Goal: Book appointment/travel/reservation

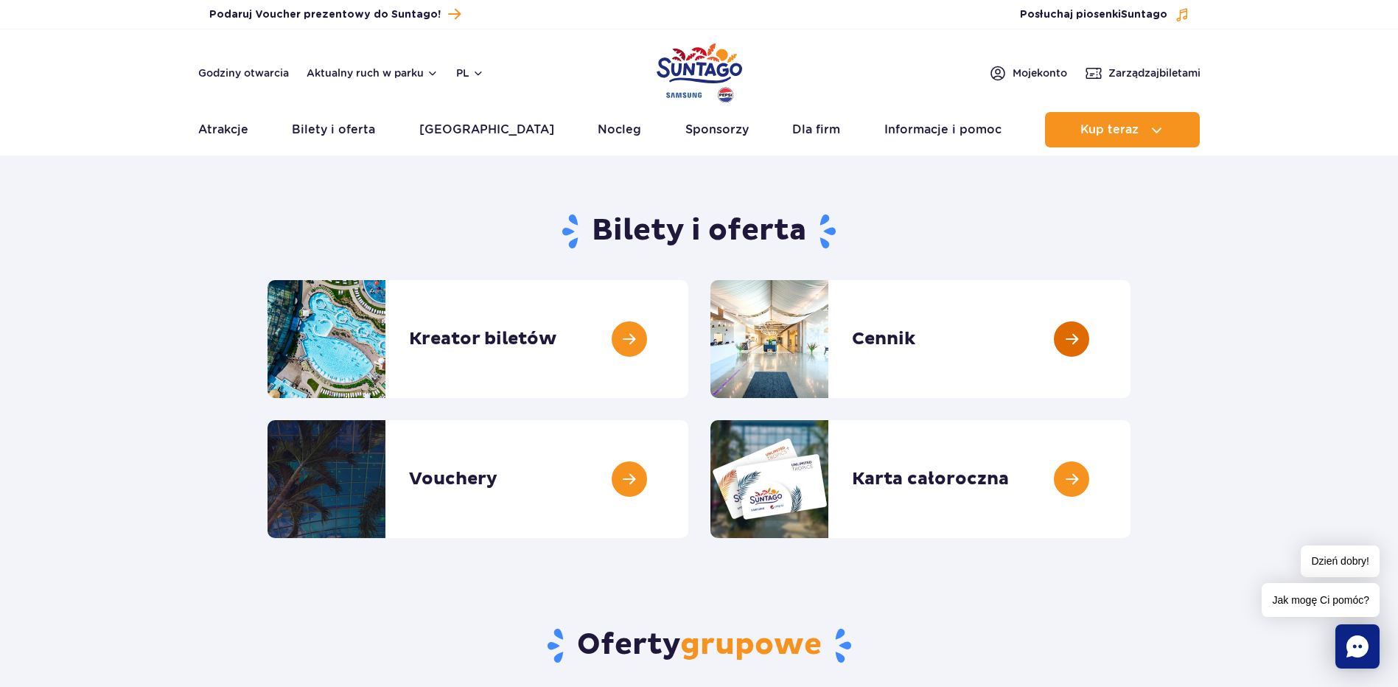
click at [1130, 334] on link at bounding box center [1130, 339] width 0 height 118
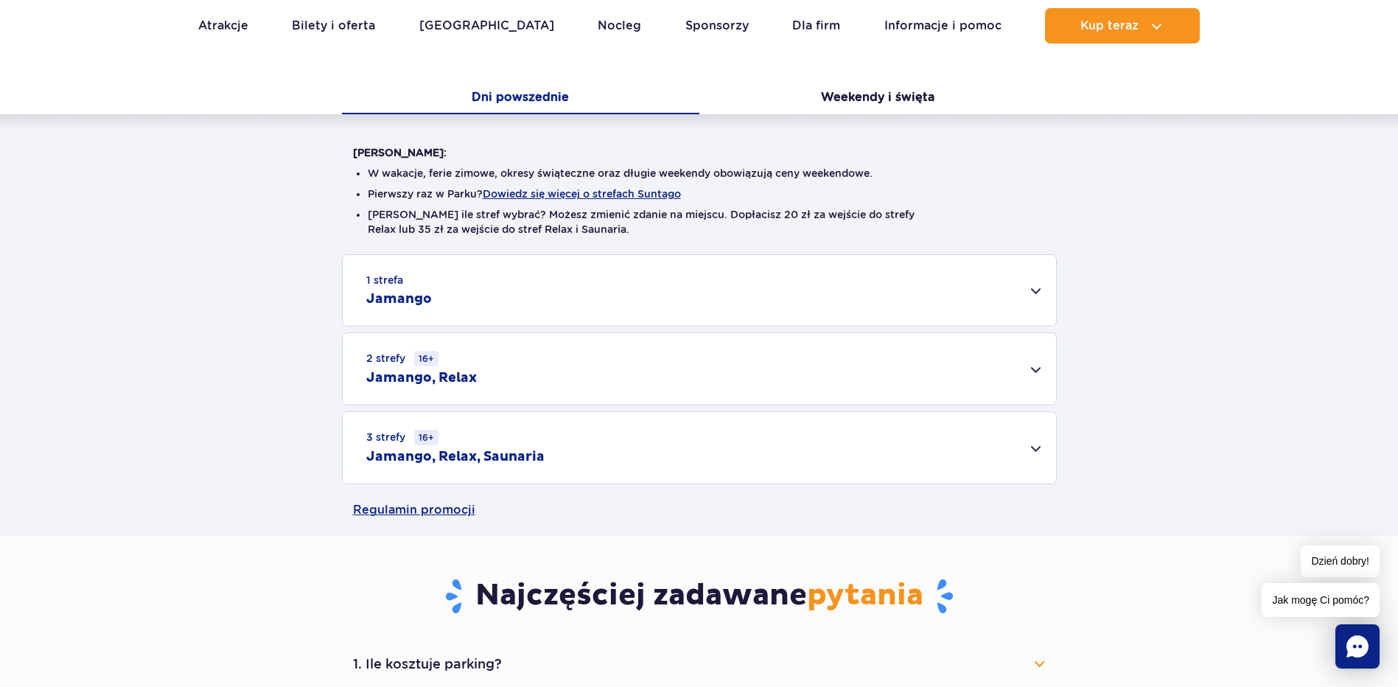
scroll to position [368, 0]
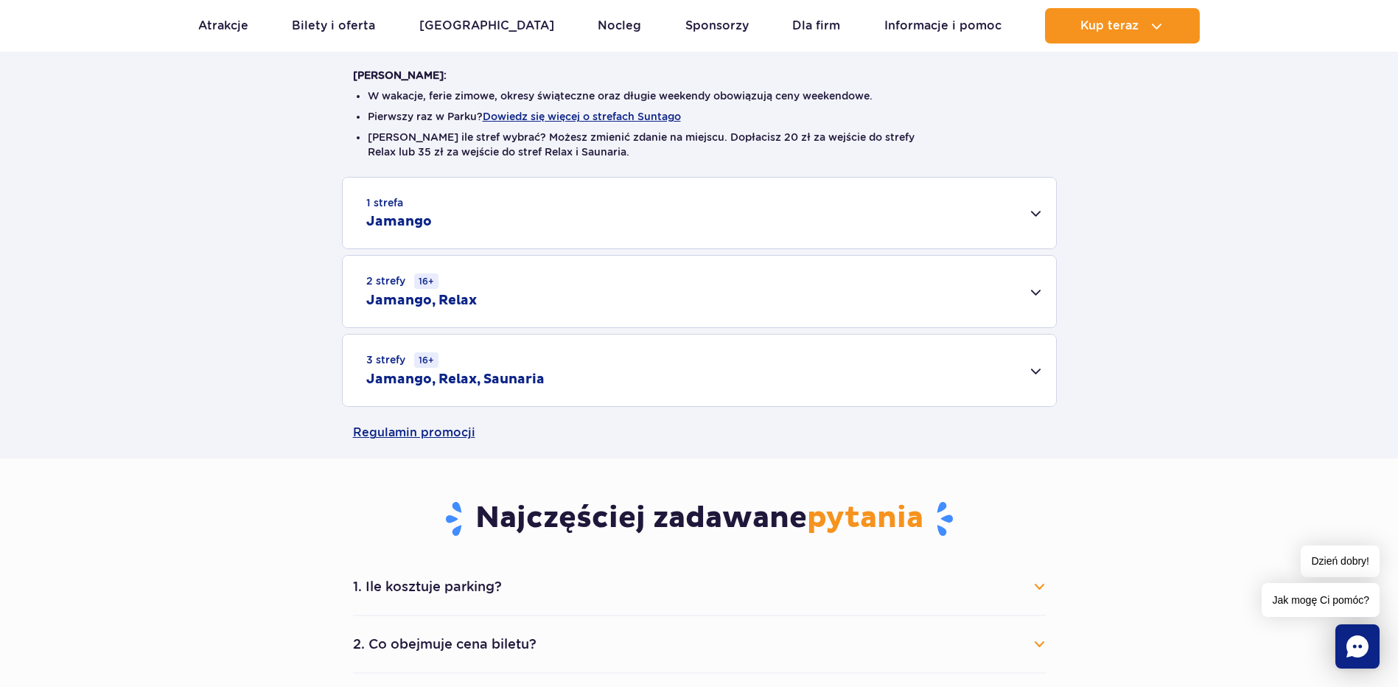
click at [1041, 212] on div "1 strefa Jamango" at bounding box center [699, 213] width 713 height 71
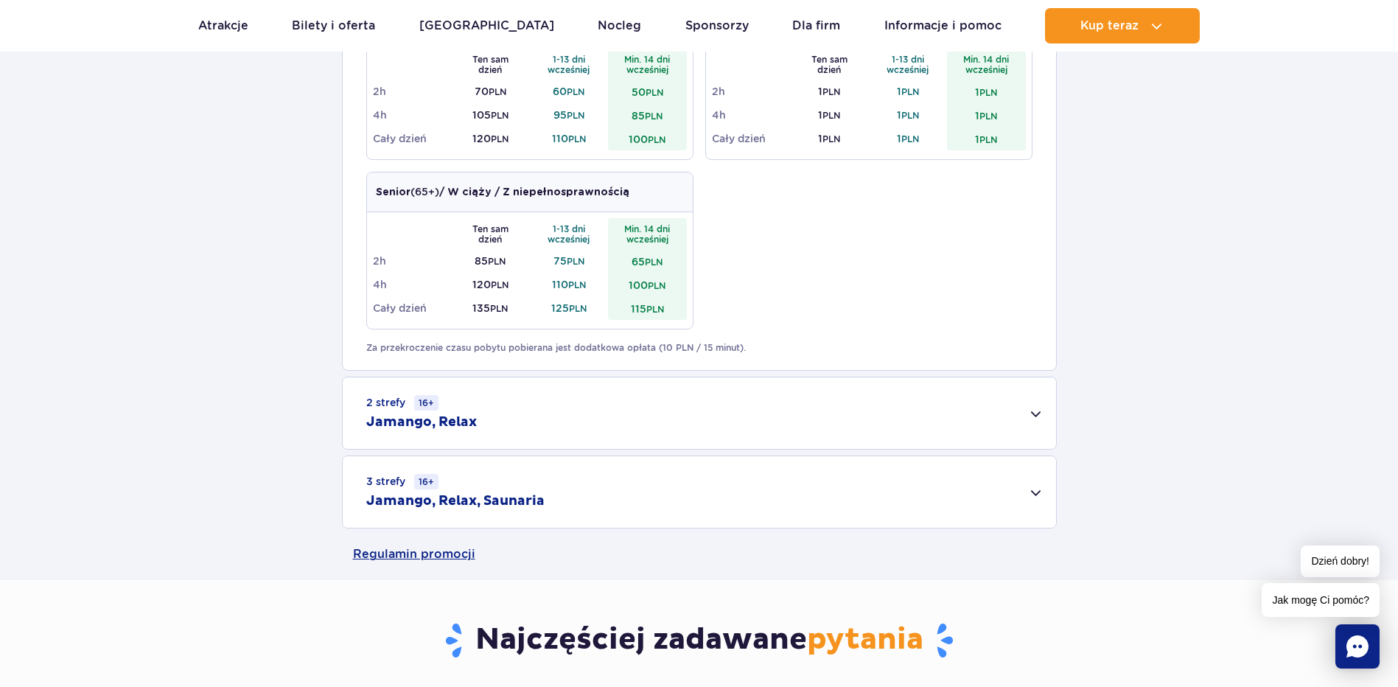
scroll to position [1031, 0]
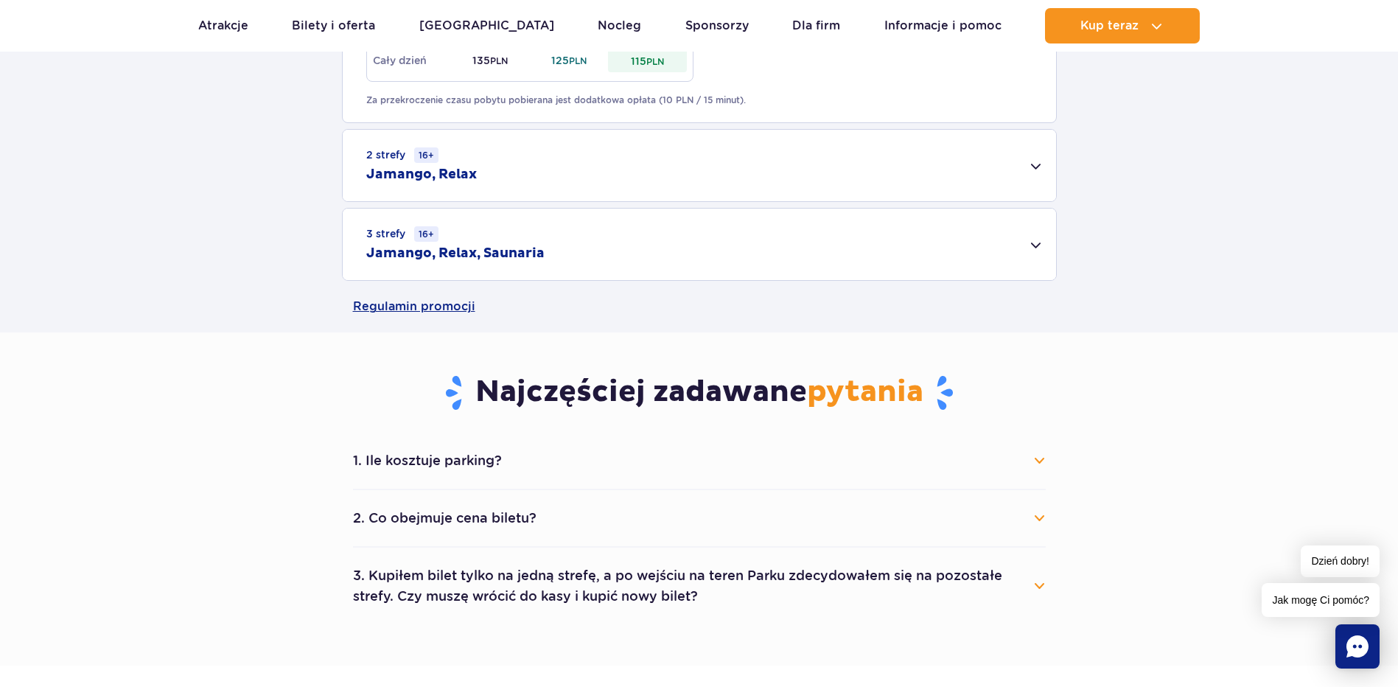
click at [1038, 456] on button "1. Ile kosztuje parking?" at bounding box center [699, 460] width 693 height 32
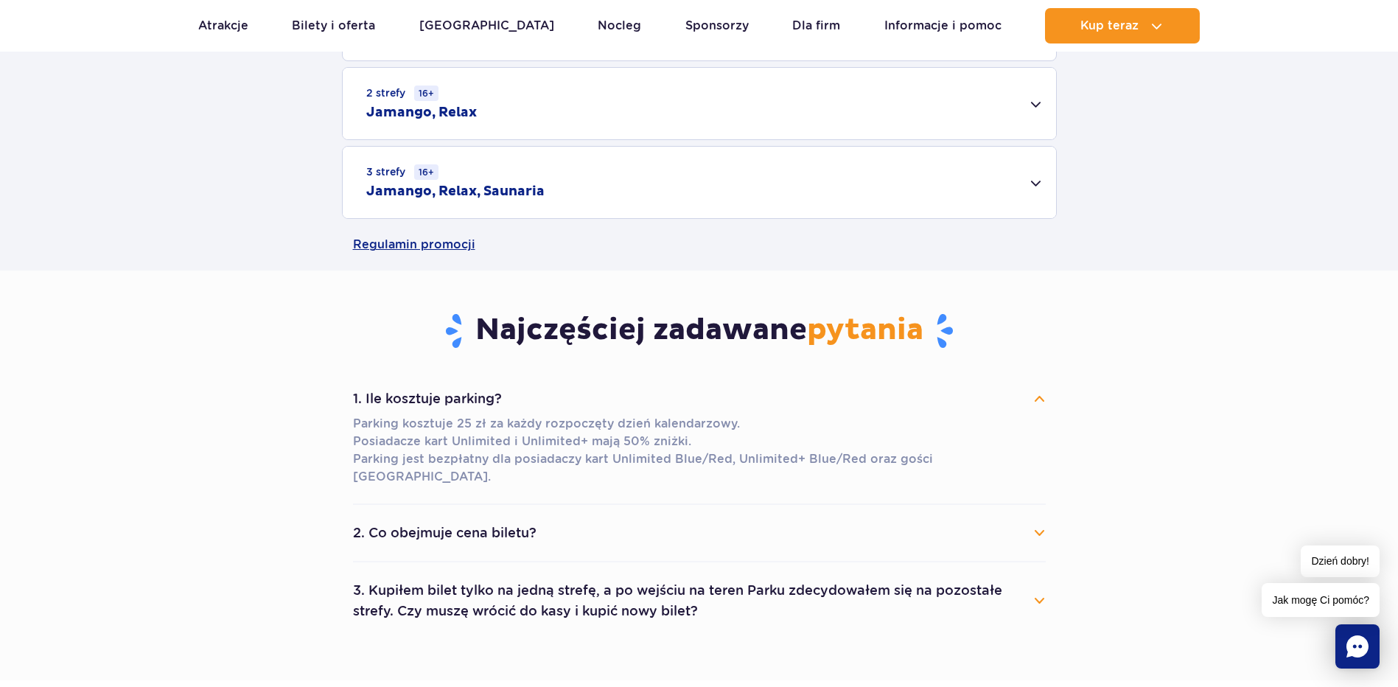
scroll to position [1179, 0]
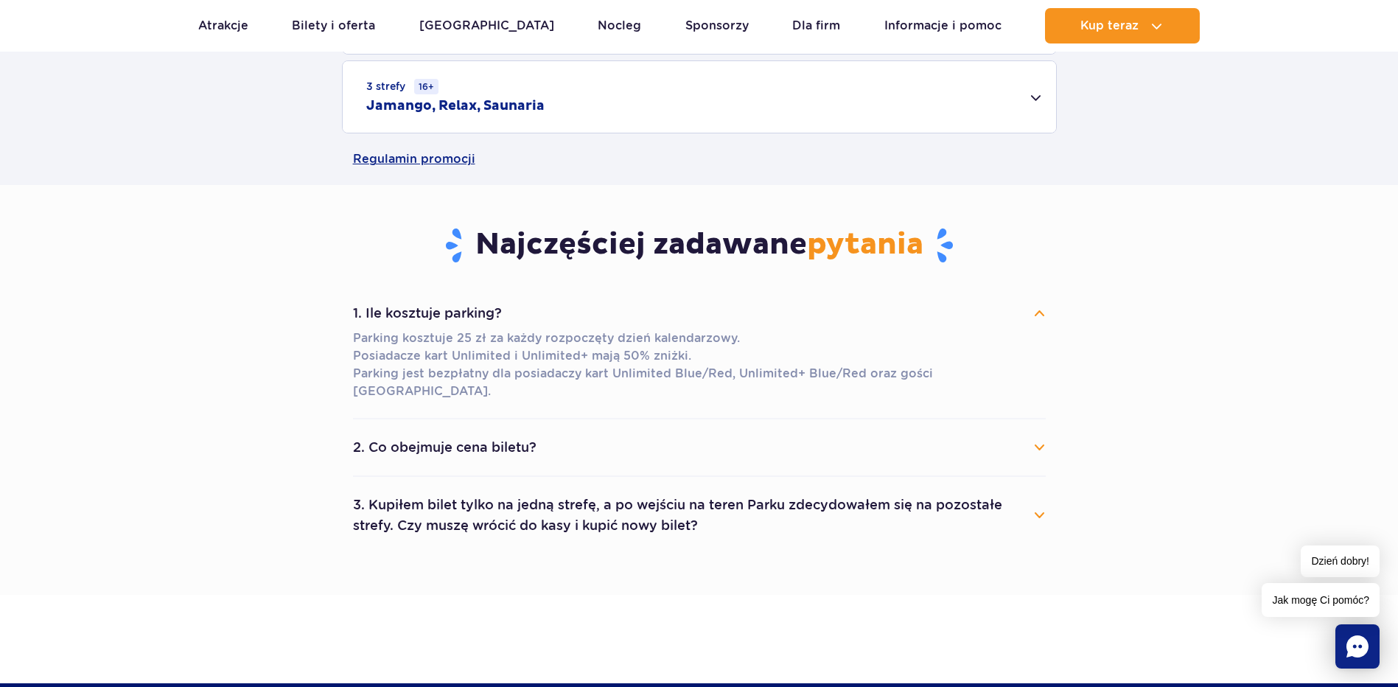
click at [1040, 431] on button "2. Co obejmuje cena biletu?" at bounding box center [699, 447] width 693 height 32
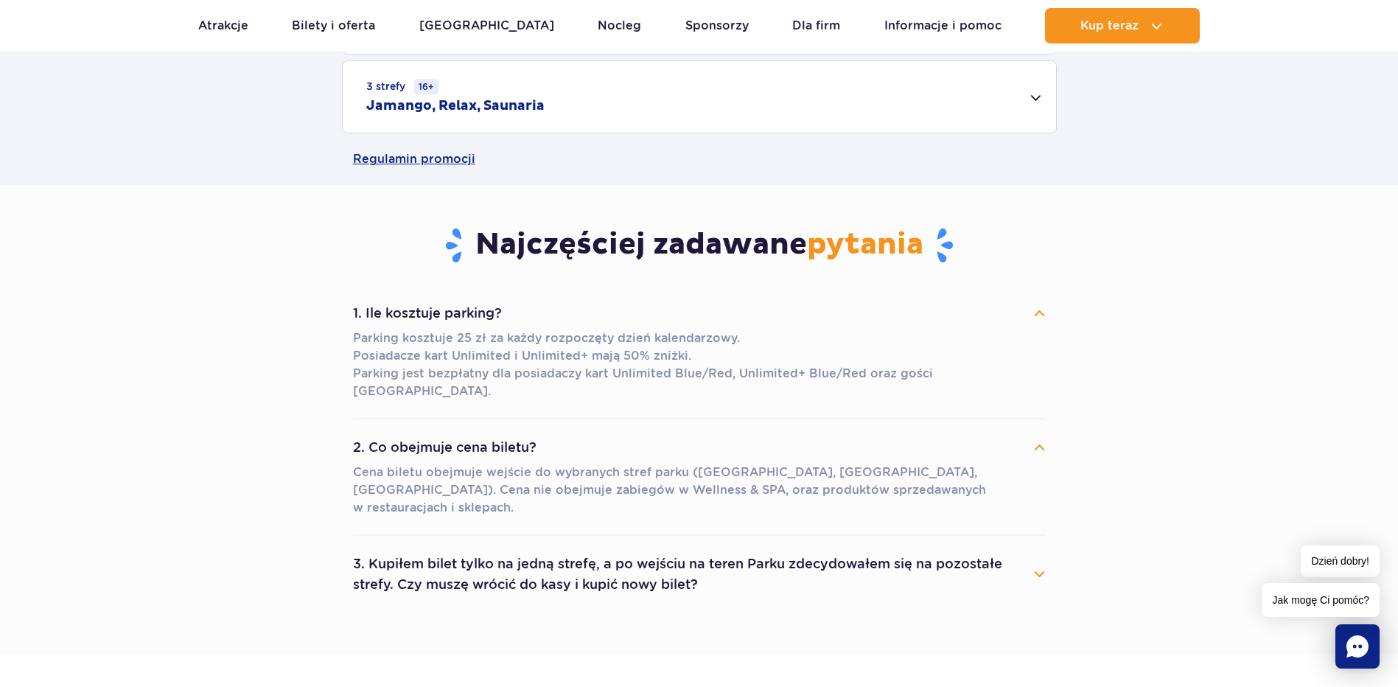
click at [1038, 547] on button "3. Kupiłem bilet tylko na jedną strefę, a po wejściu na teren Parku zdecydowałe…" at bounding box center [699, 573] width 693 height 53
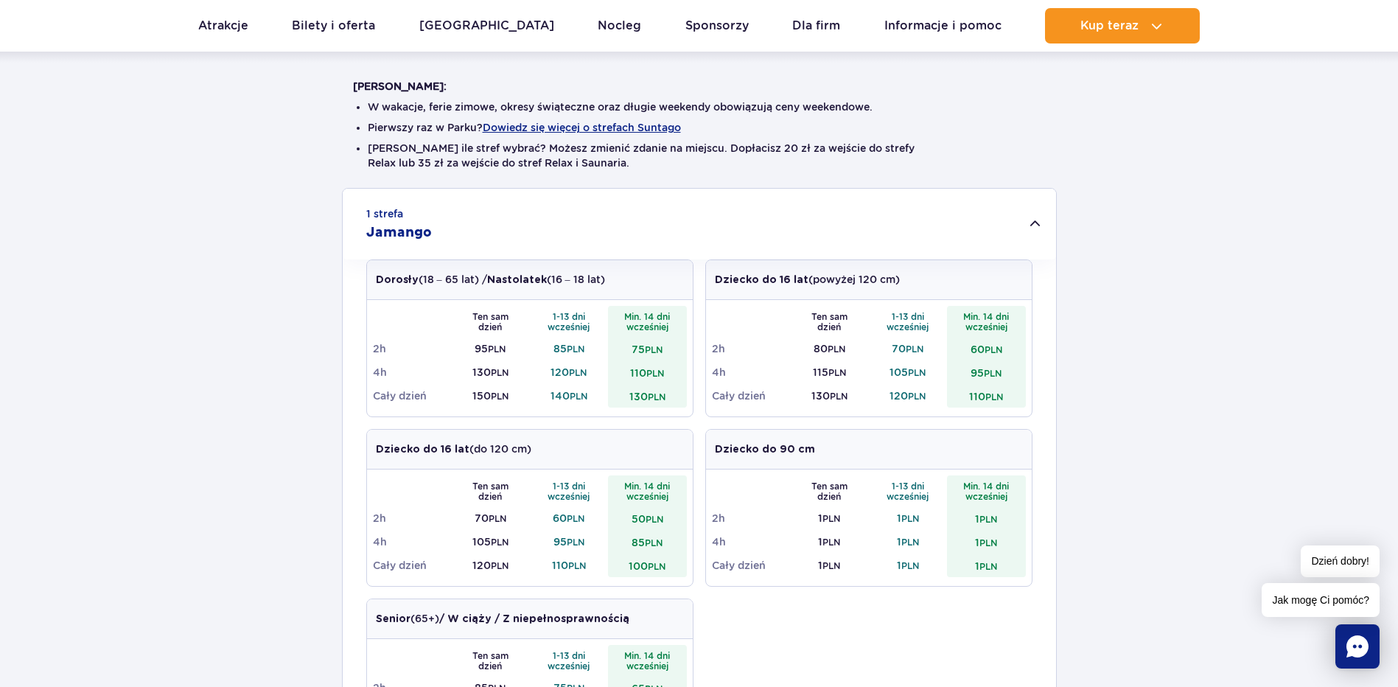
scroll to position [221, 0]
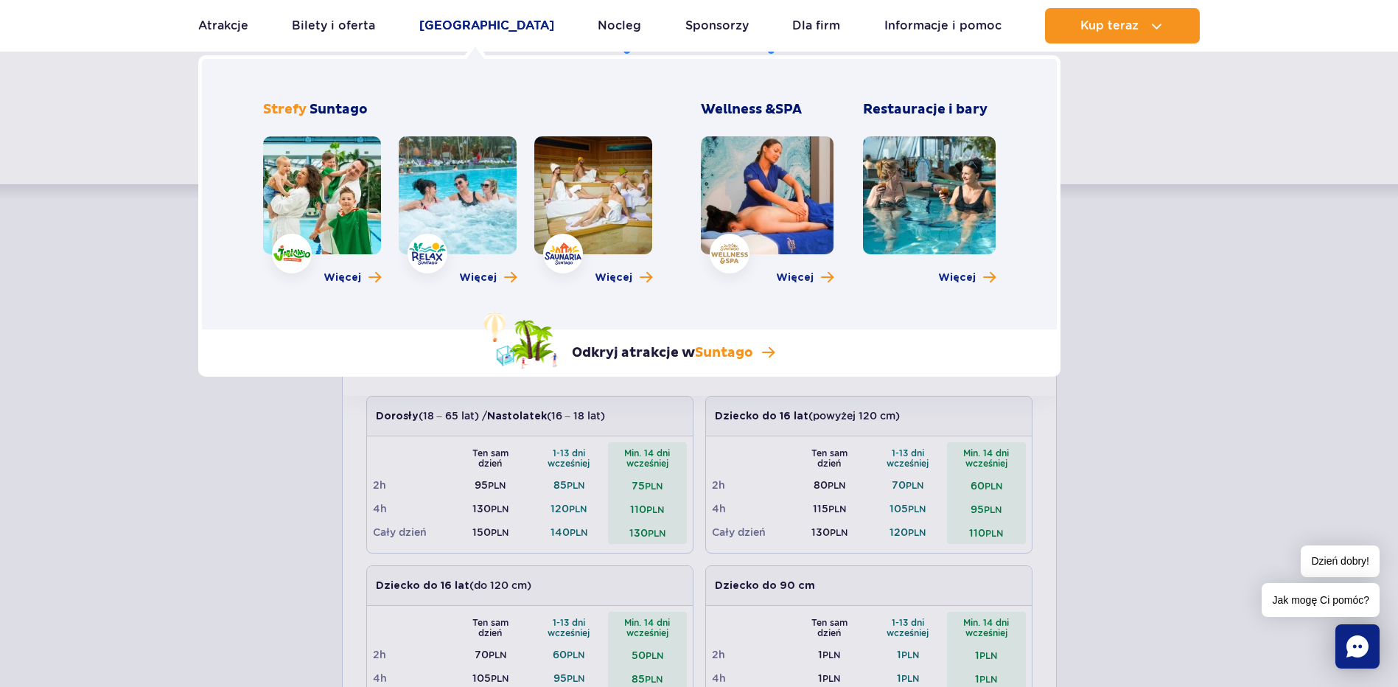
click at [478, 18] on link "[GEOGRAPHIC_DATA]" at bounding box center [486, 25] width 135 height 35
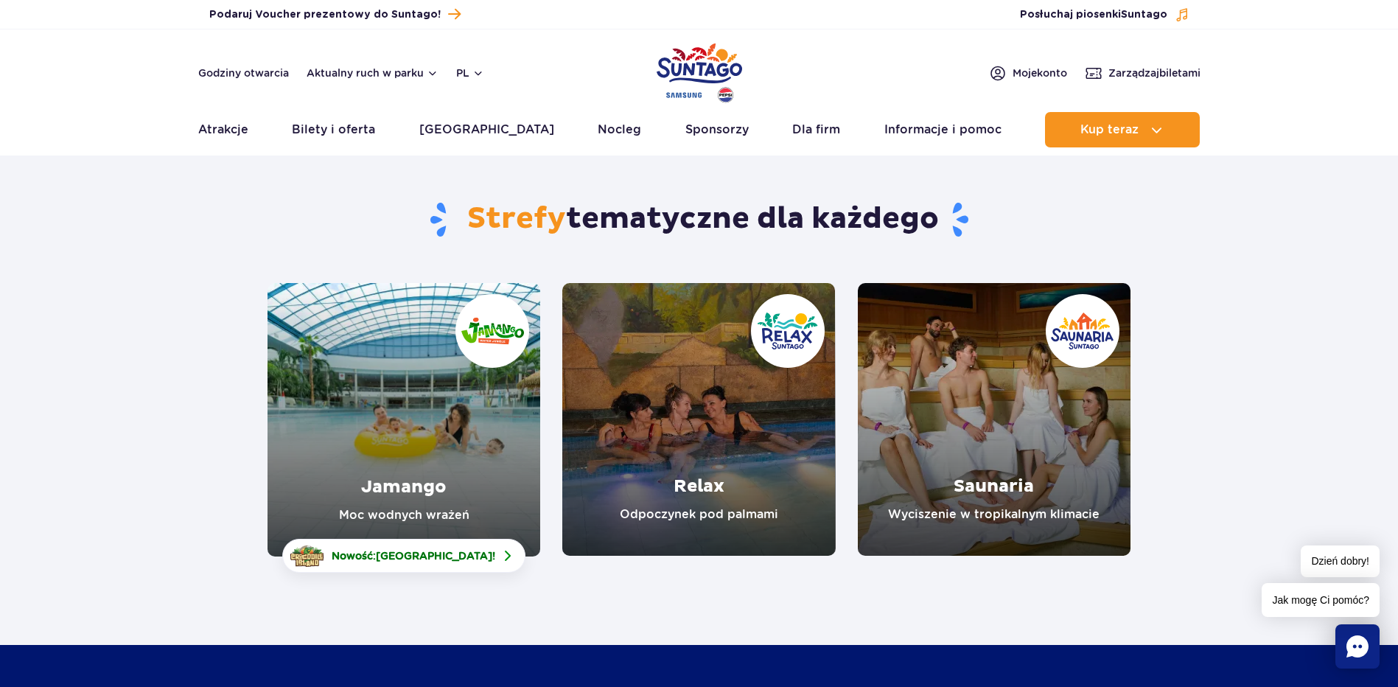
click at [418, 472] on link "Jamango" at bounding box center [403, 419] width 273 height 273
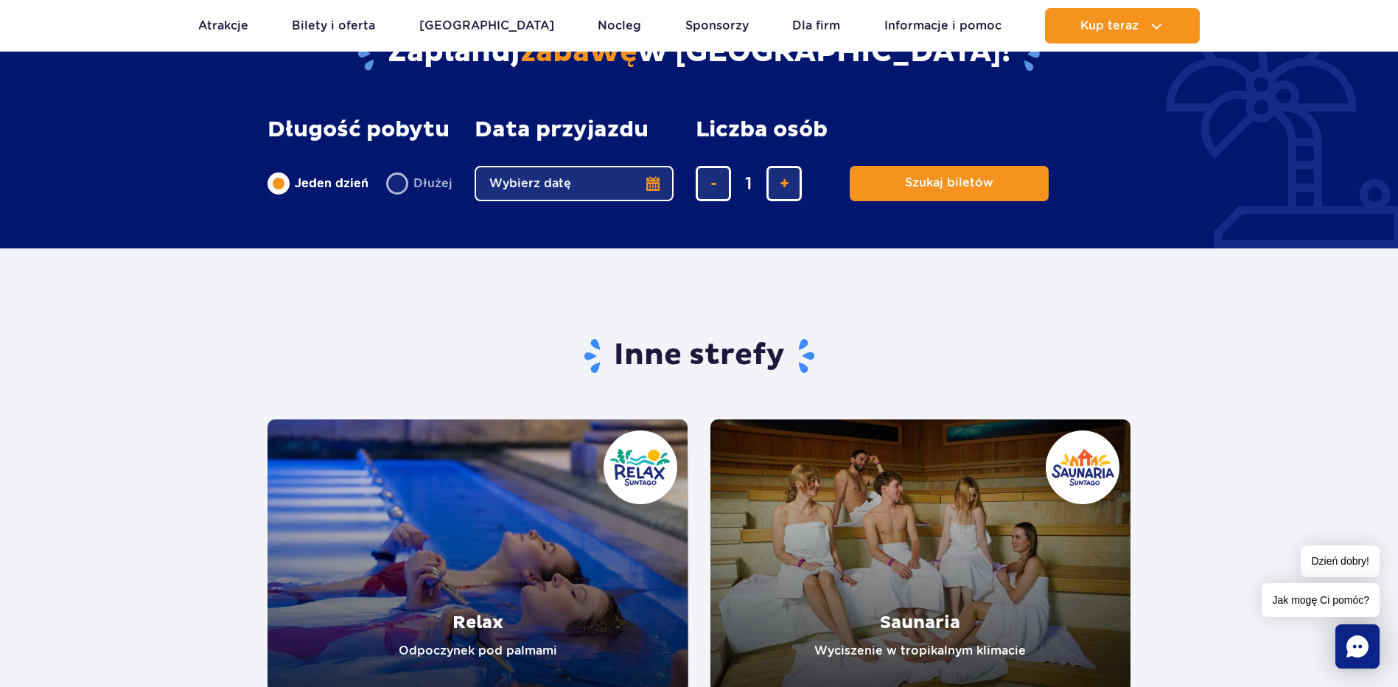
scroll to position [2652, 0]
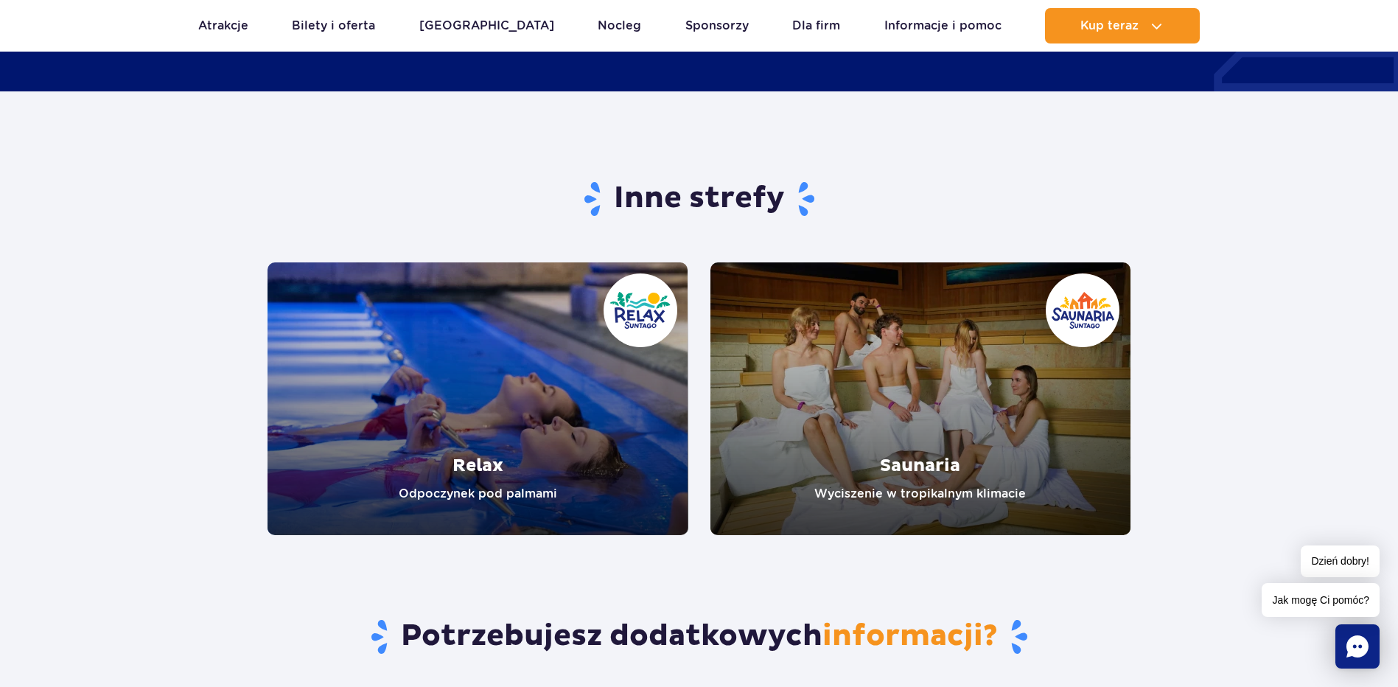
click at [474, 460] on link "Relax" at bounding box center [477, 398] width 421 height 273
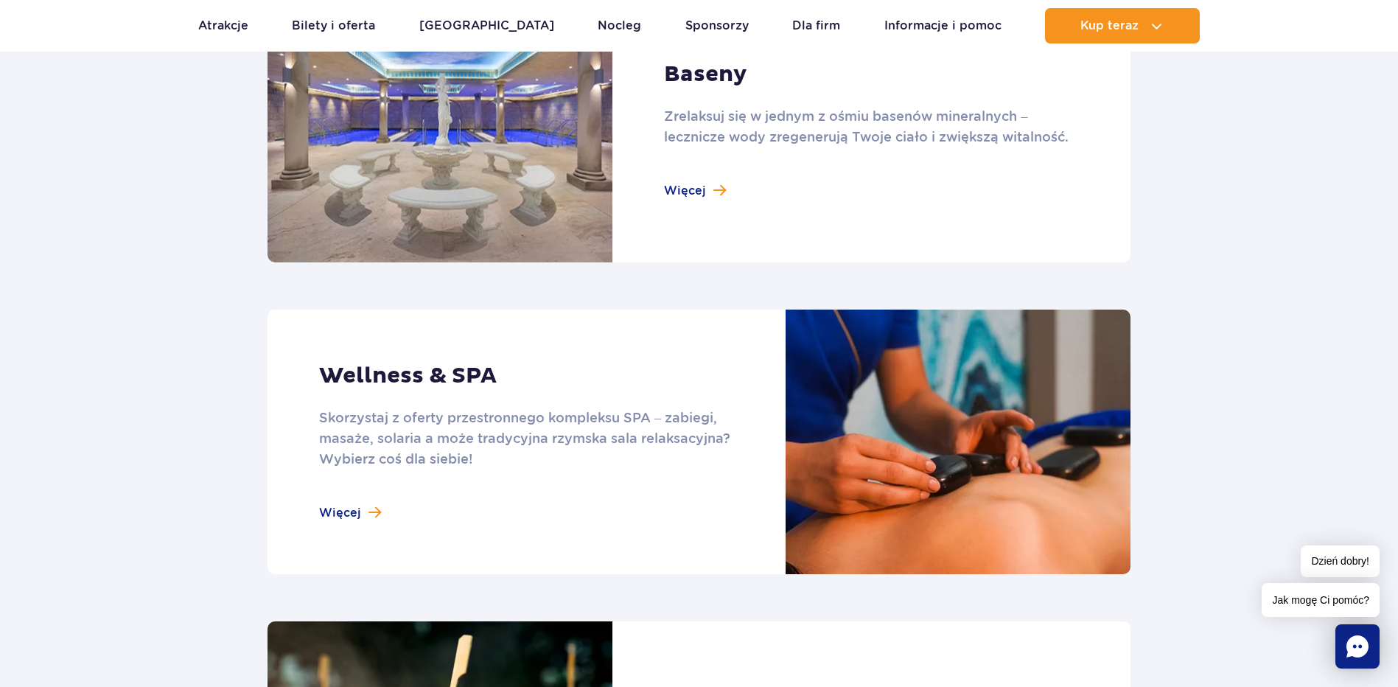
scroll to position [958, 0]
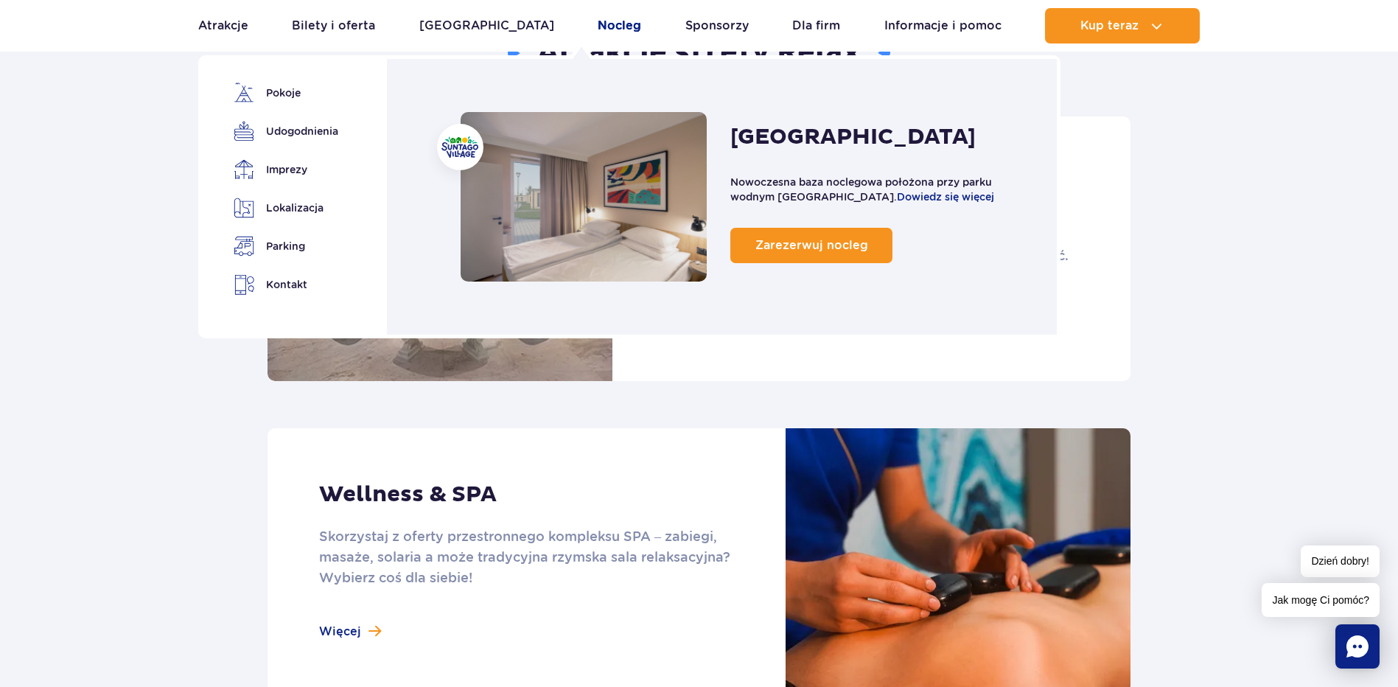
click at [598, 29] on link "Nocleg" at bounding box center [619, 25] width 43 height 35
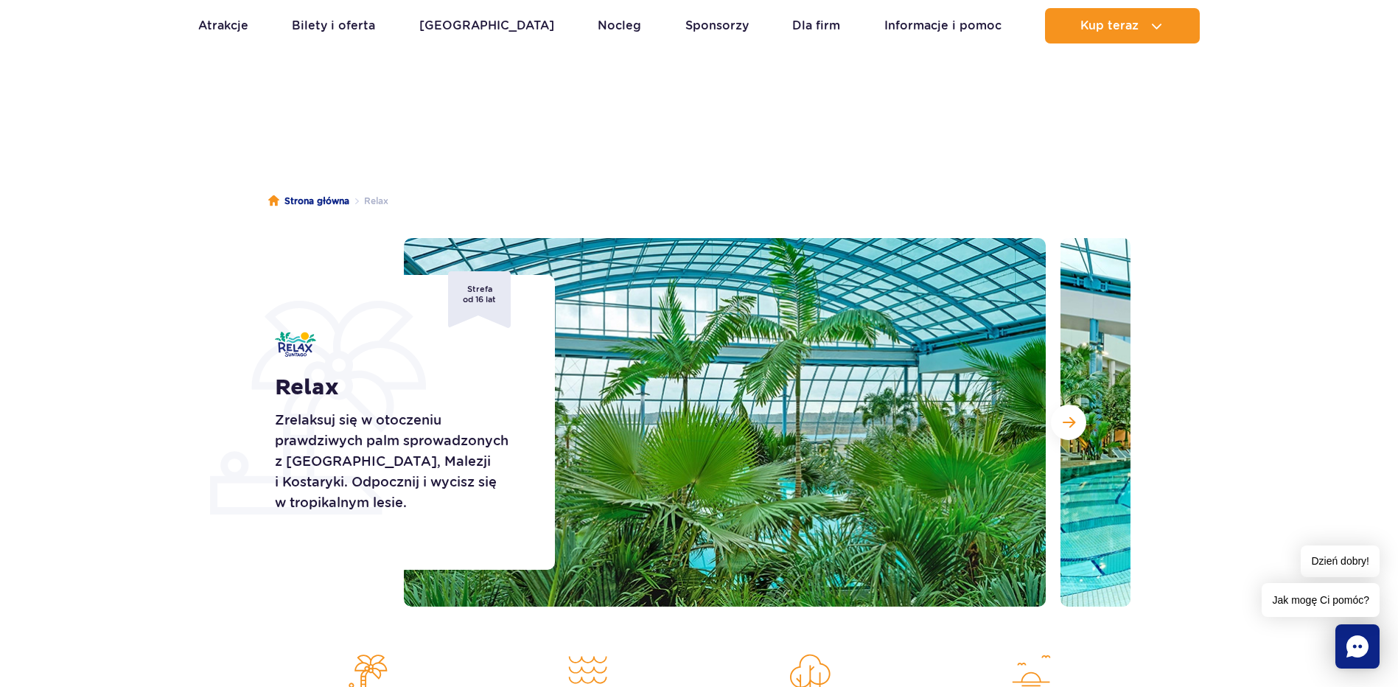
scroll to position [0, 0]
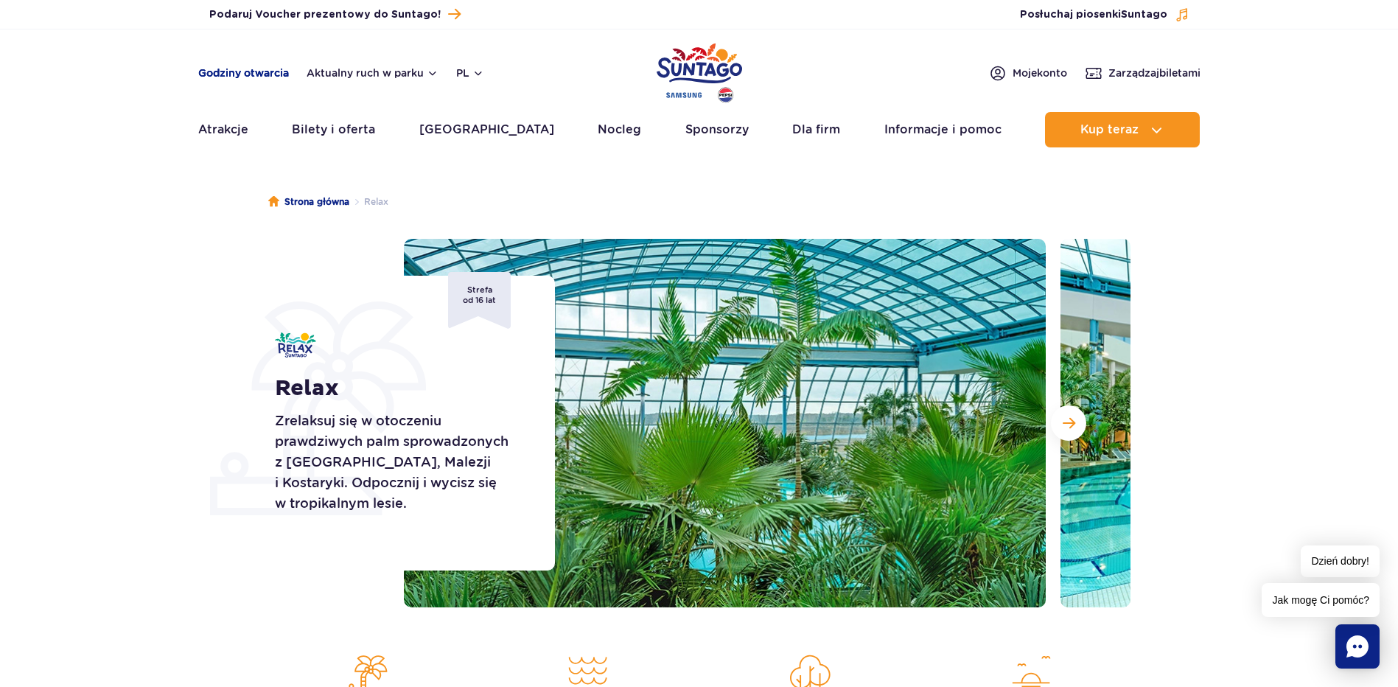
click at [267, 75] on link "Godziny otwarcia" at bounding box center [243, 73] width 91 height 15
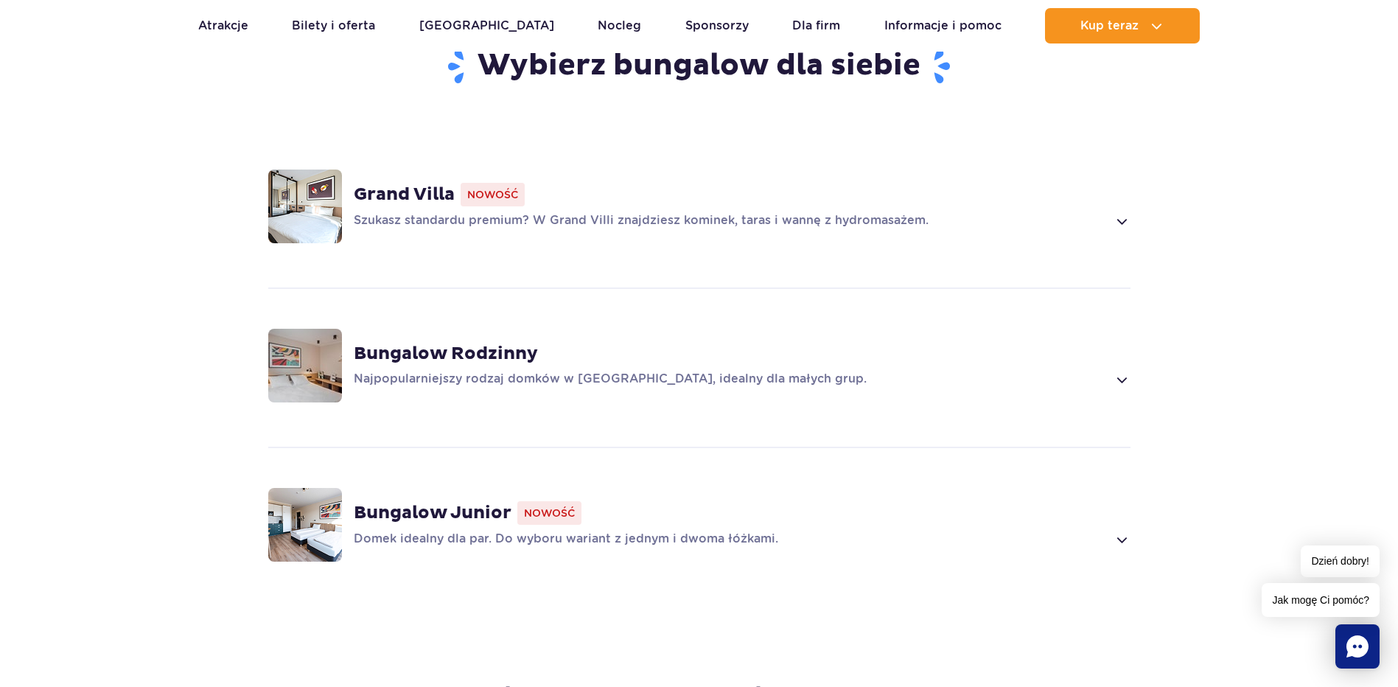
scroll to position [1253, 0]
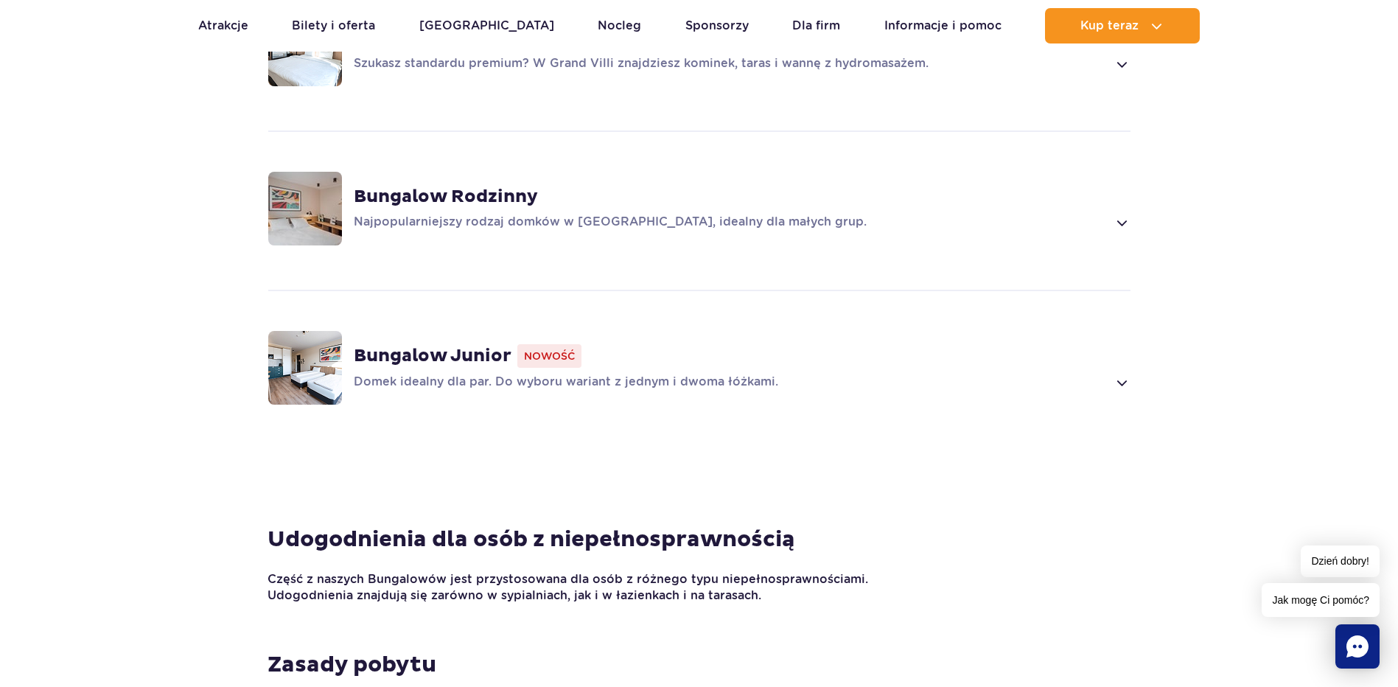
click at [420, 353] on strong "Bungalow Junior" at bounding box center [433, 356] width 158 height 22
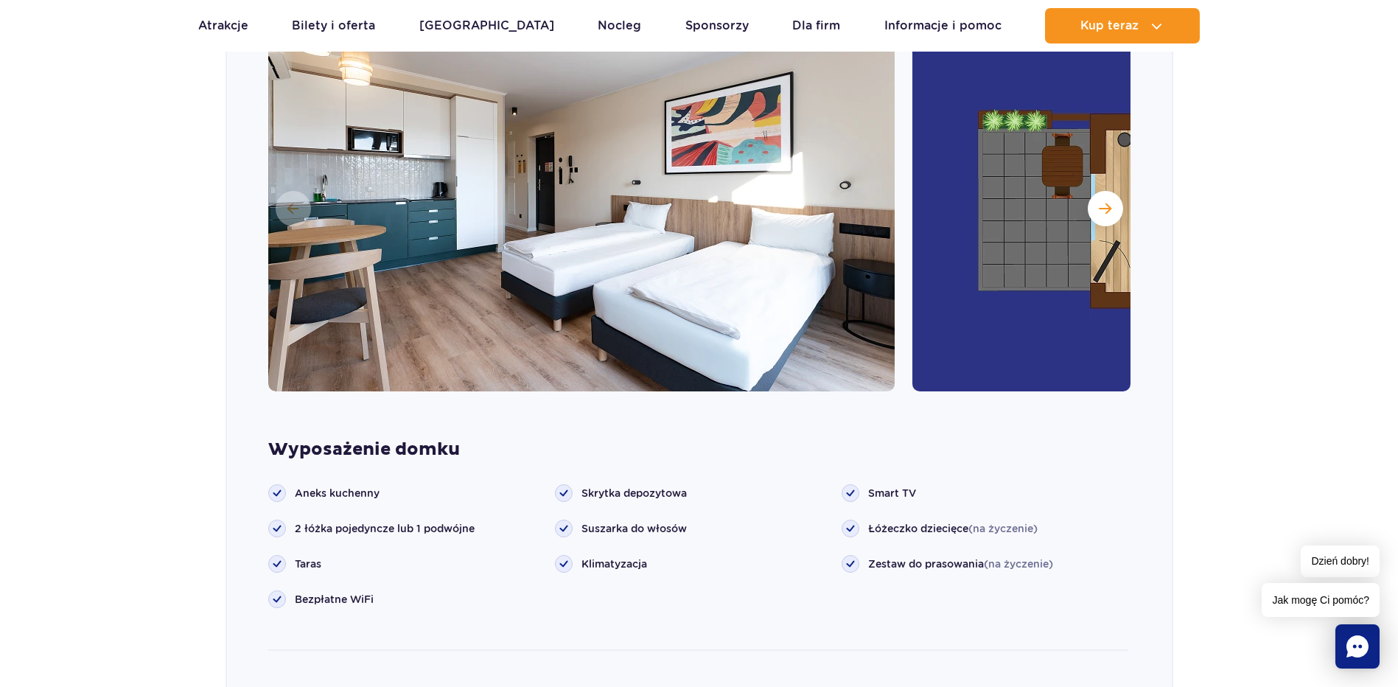
scroll to position [1840, 0]
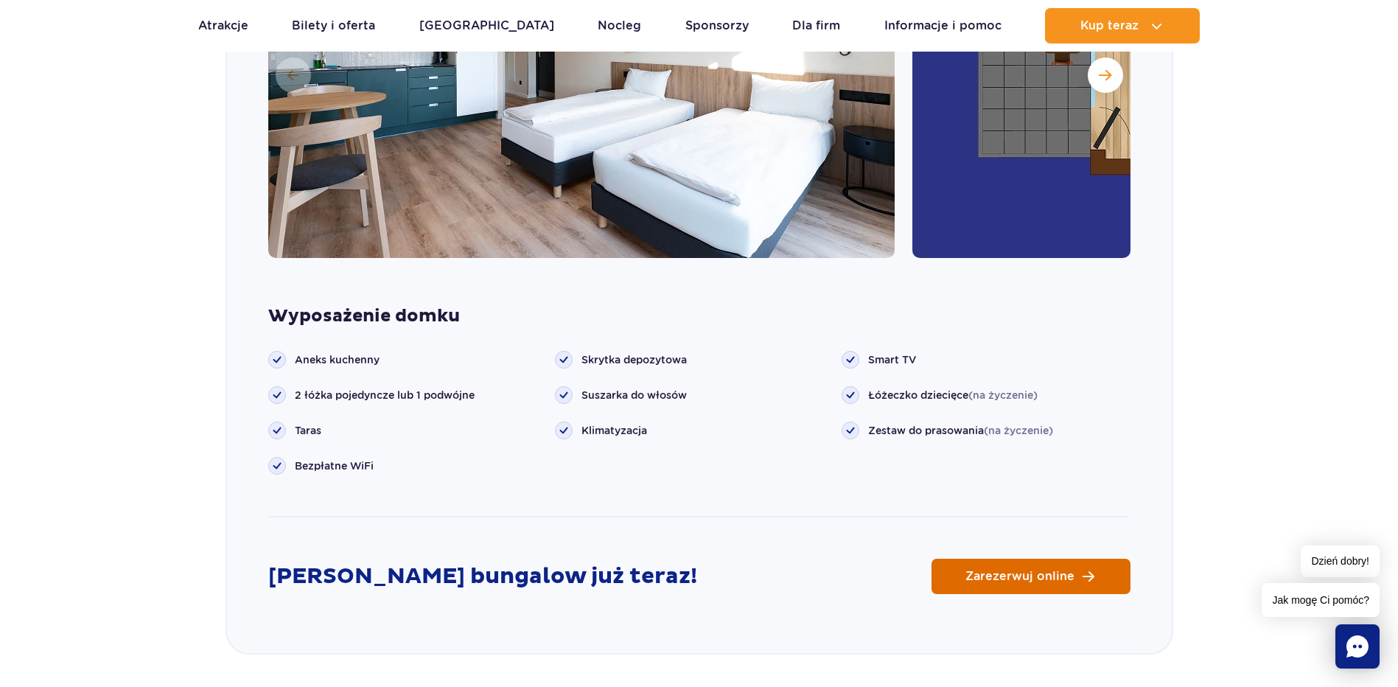
click at [1068, 575] on span "Zarezerwuj online" at bounding box center [1019, 576] width 109 height 12
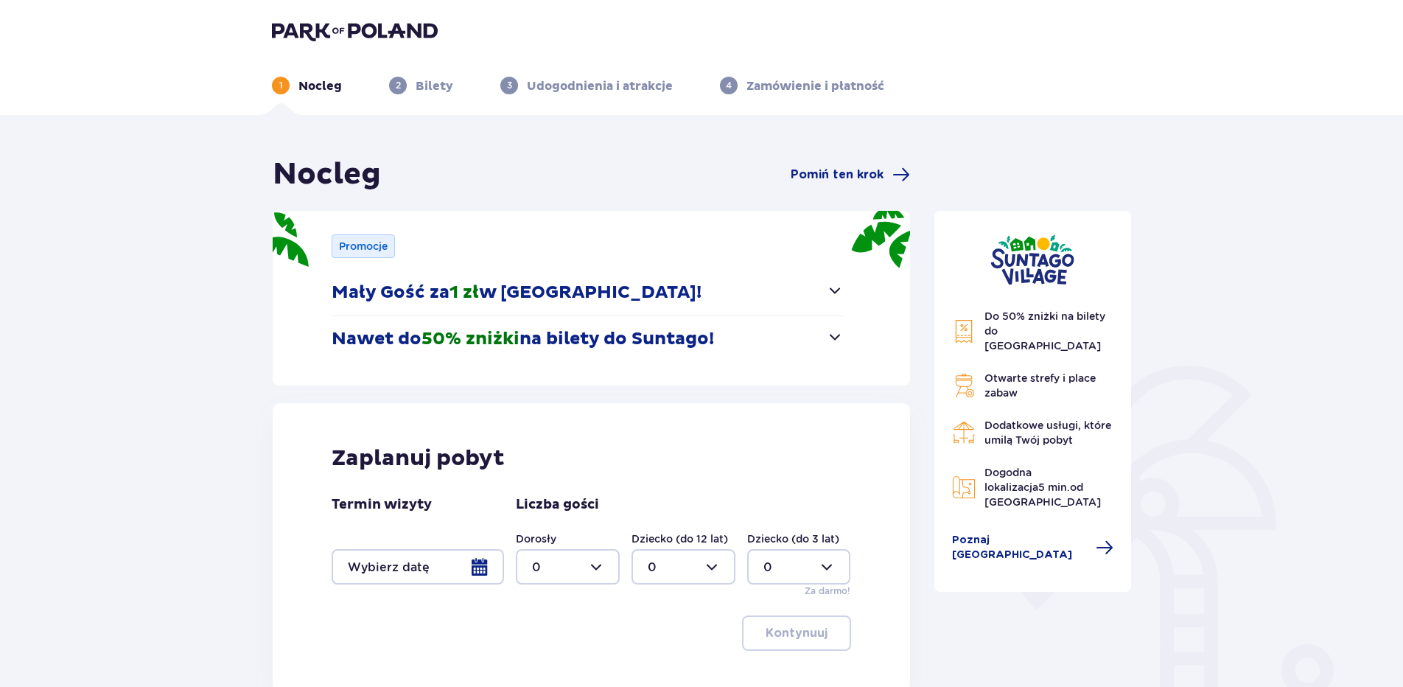
click at [479, 566] on div at bounding box center [418, 566] width 172 height 35
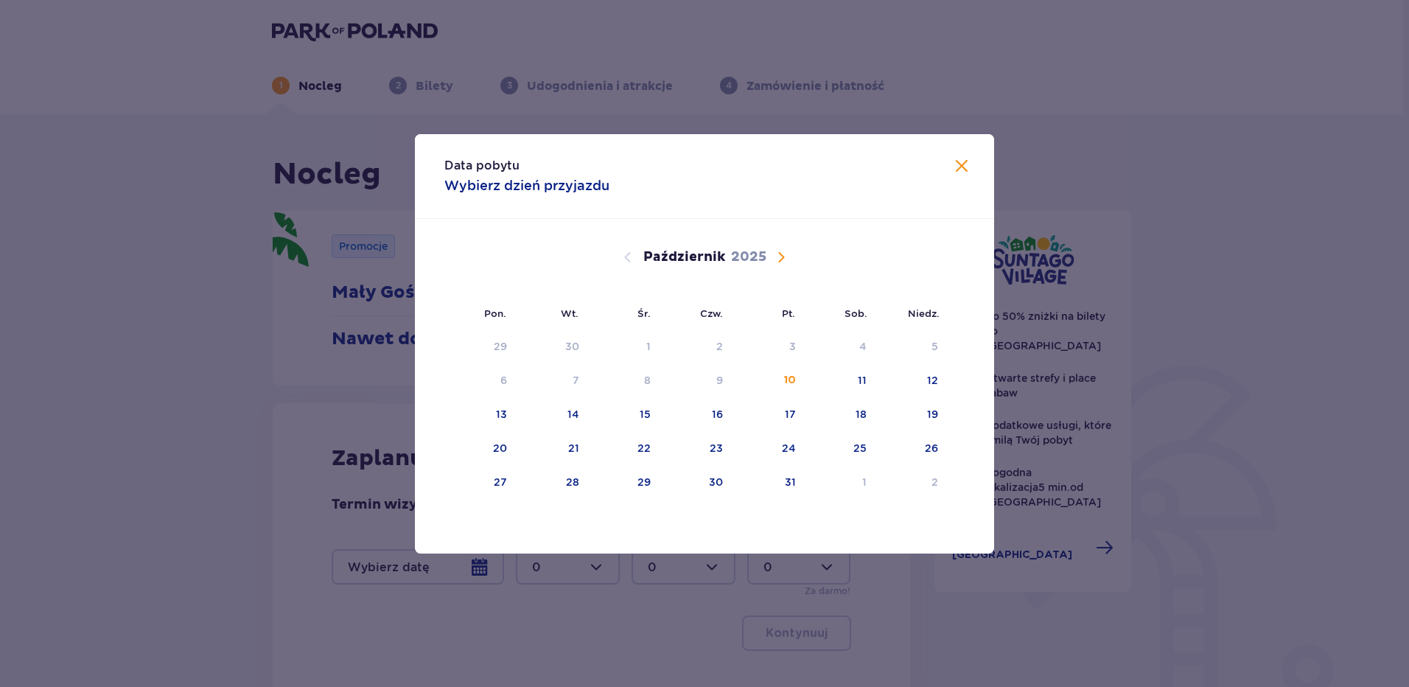
click at [784, 253] on span "Następny miesiąc" at bounding box center [781, 257] width 18 height 18
click at [495, 415] on div "10" at bounding box center [501, 414] width 12 height 15
click at [572, 411] on div "11" at bounding box center [574, 414] width 9 height 15
type input "[DATE] - [DATE]"
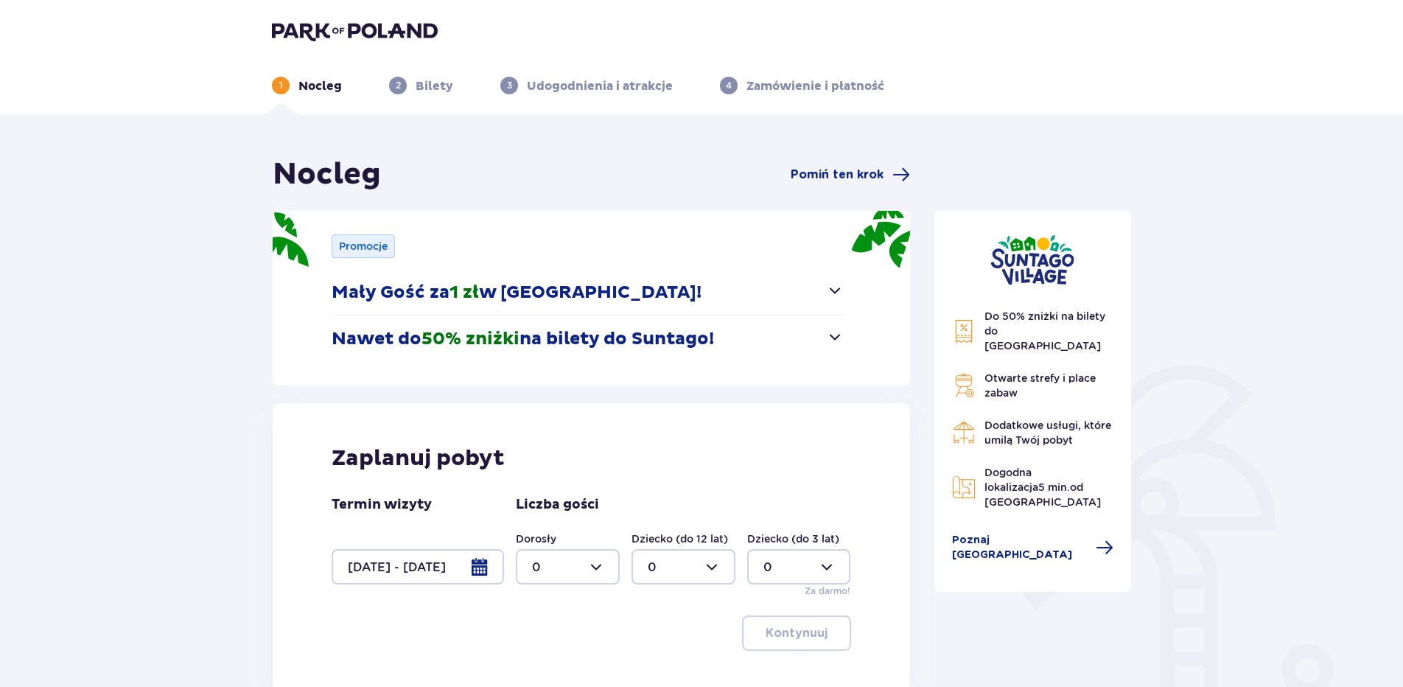
click at [601, 568] on div at bounding box center [568, 566] width 104 height 35
click at [537, 452] on div "1" at bounding box center [567, 454] width 71 height 16
type input "1"
drag, startPoint x: 712, startPoint y: 565, endPoint x: 704, endPoint y: 561, distance: 8.9
click at [712, 564] on div at bounding box center [683, 566] width 104 height 35
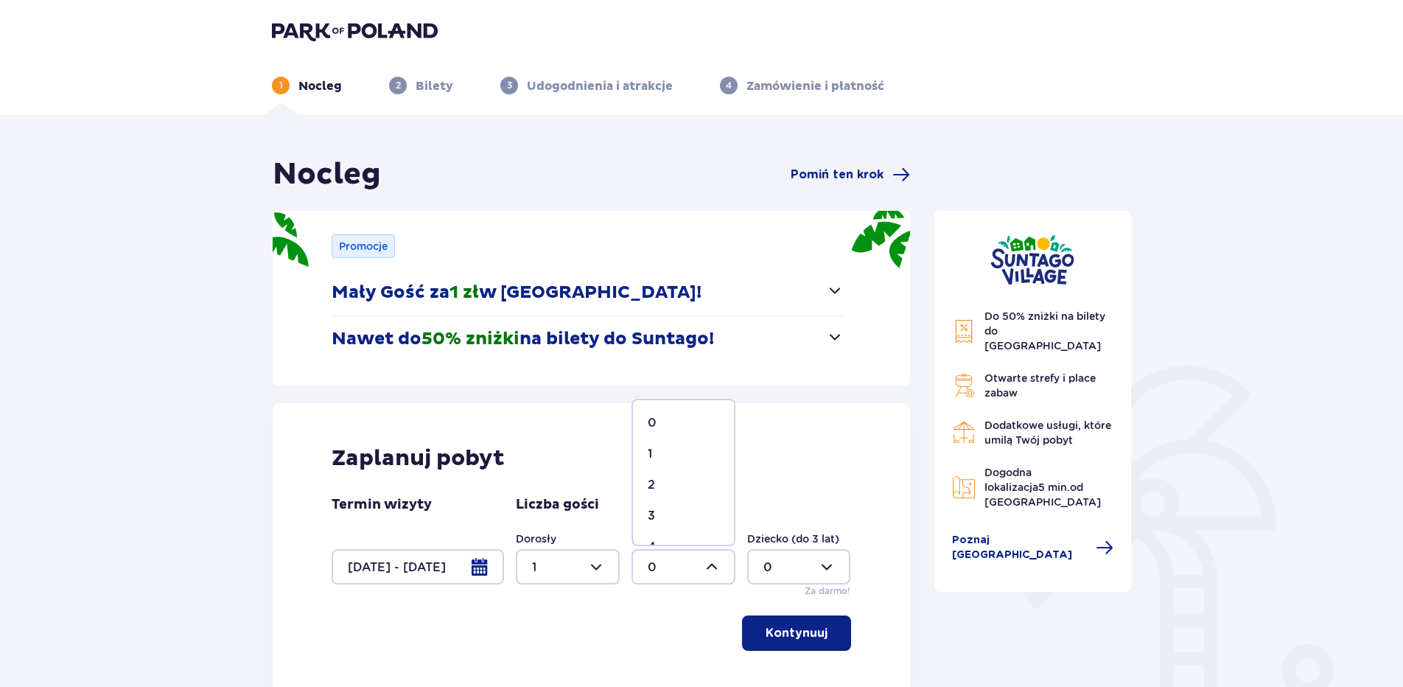
click at [649, 449] on p "1" at bounding box center [650, 454] width 4 height 16
type input "1"
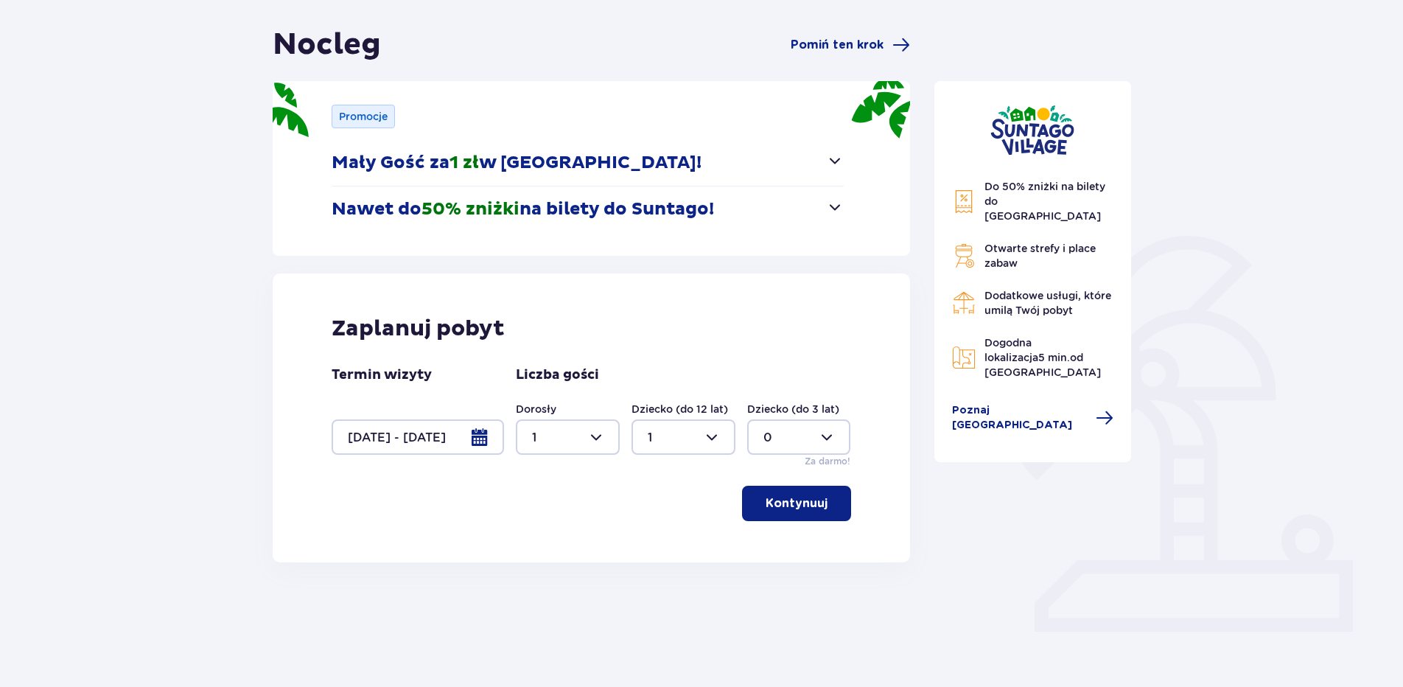
scroll to position [132, 0]
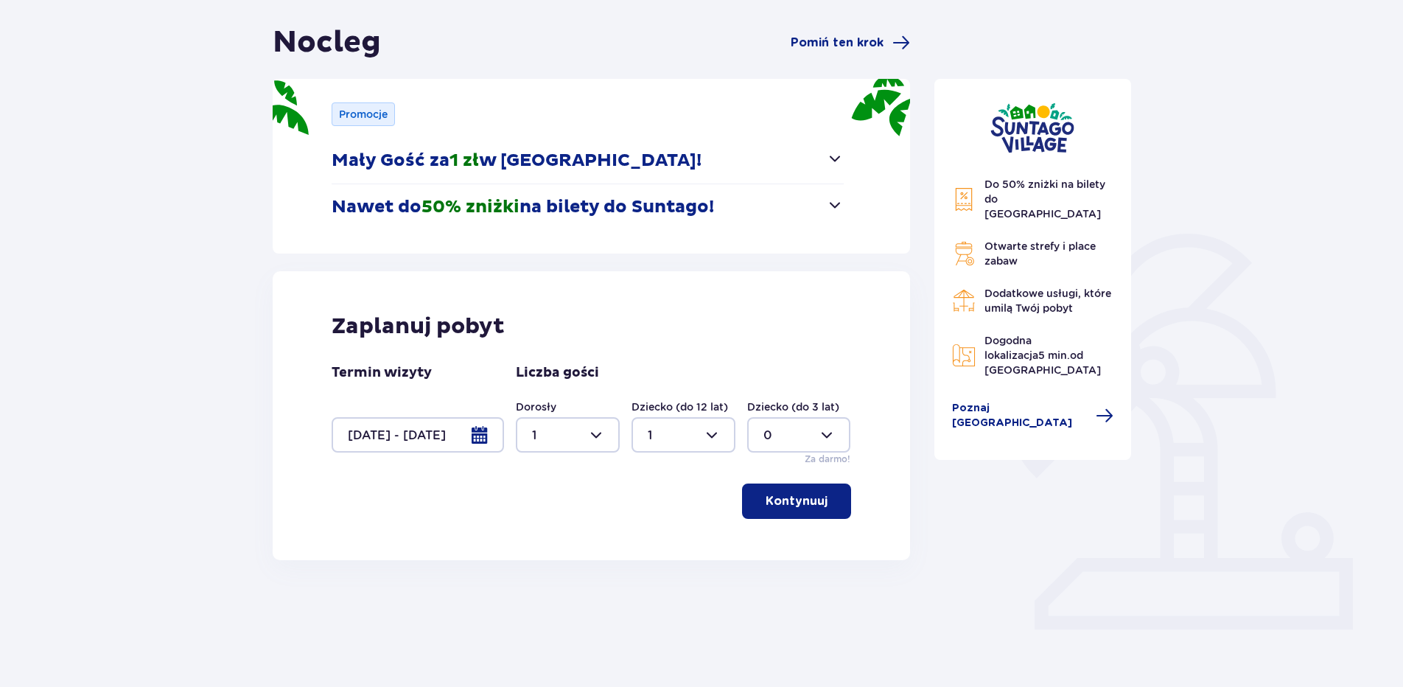
click at [484, 436] on div at bounding box center [418, 434] width 172 height 35
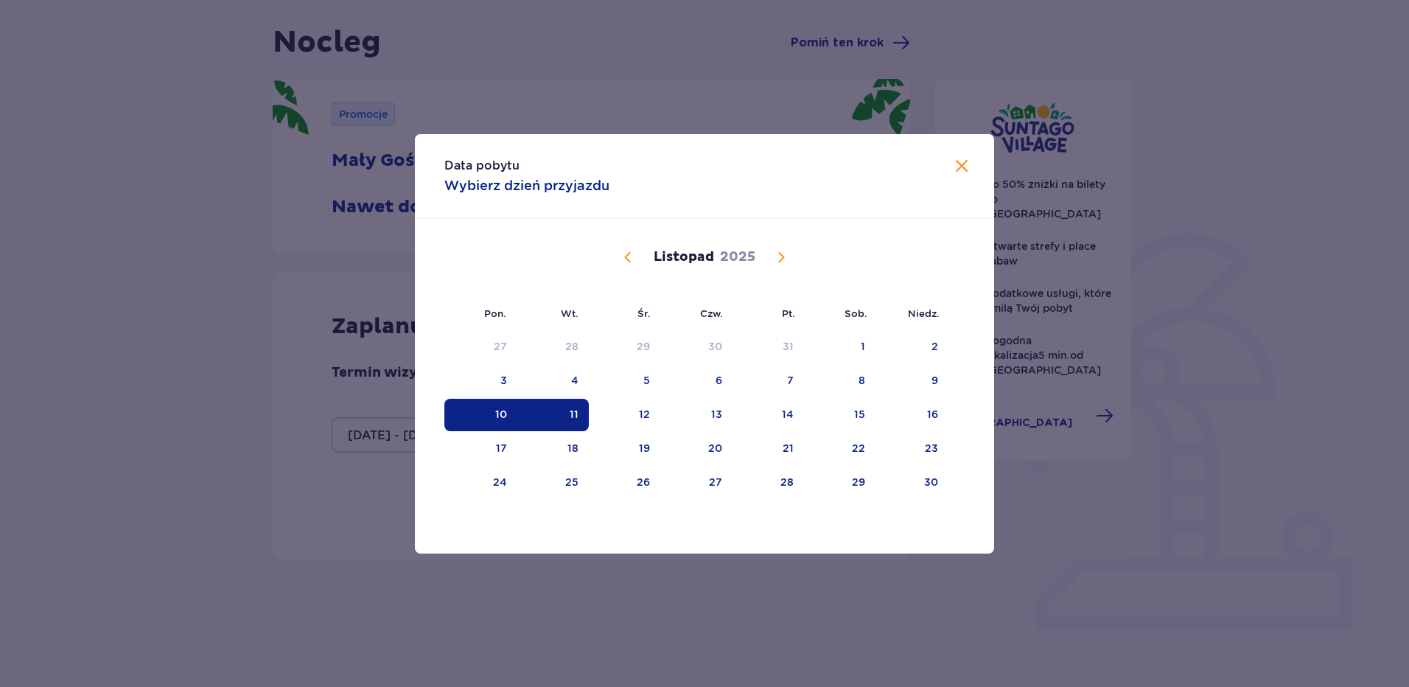
click at [574, 413] on div "11" at bounding box center [574, 414] width 9 height 15
click at [491, 415] on div "10" at bounding box center [480, 415] width 73 height 32
click at [957, 155] on div "Data pobytu Wybierz dzień przyjazdu" at bounding box center [704, 176] width 579 height 85
click at [961, 166] on span "Zamknij" at bounding box center [962, 167] width 18 height 18
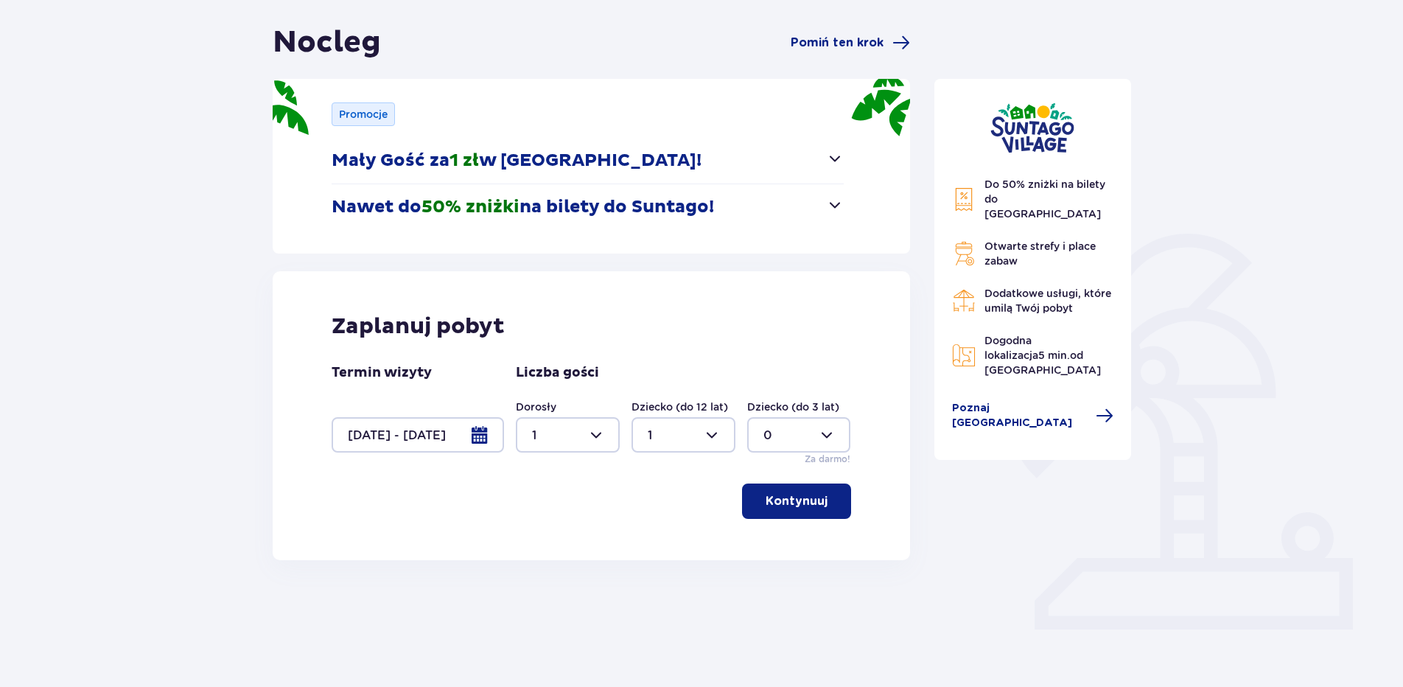
click at [774, 508] on p "Kontynuuj" at bounding box center [797, 501] width 62 height 16
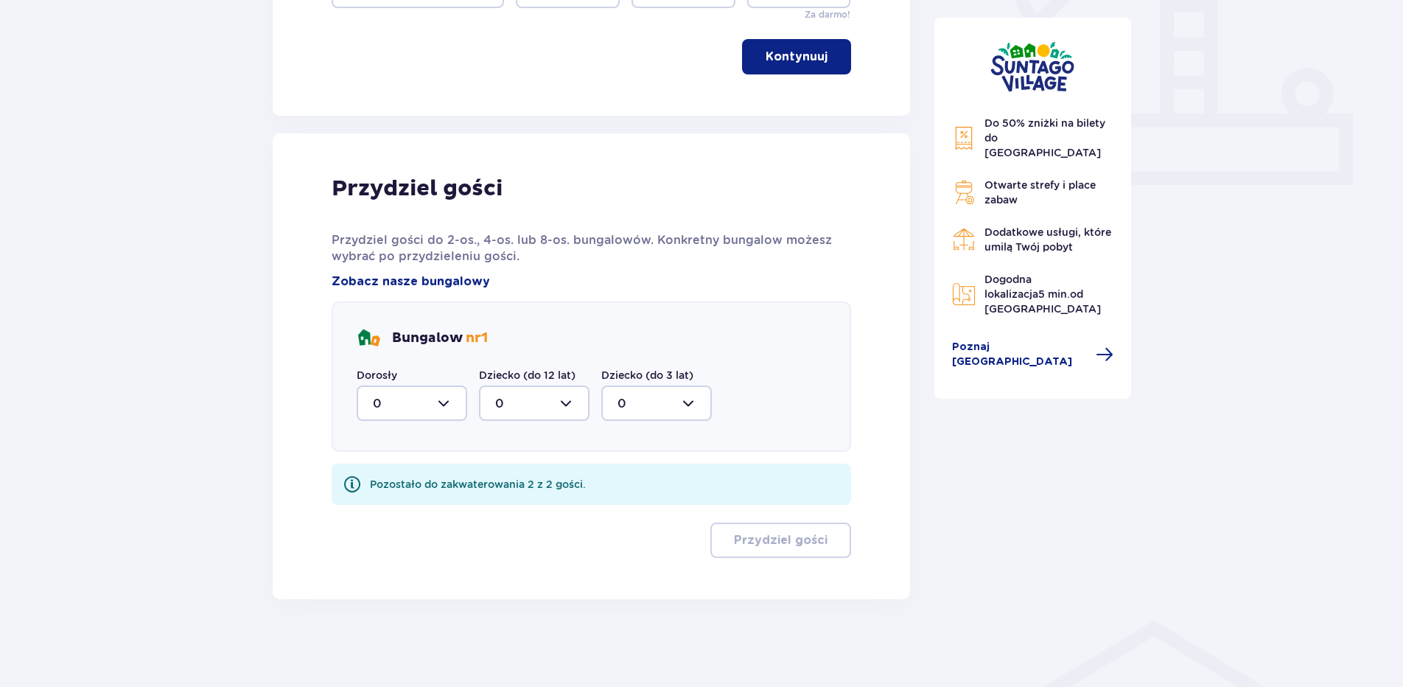
scroll to position [577, 0]
click at [451, 402] on div at bounding box center [412, 402] width 111 height 35
drag, startPoint x: 385, startPoint y: 477, endPoint x: 432, endPoint y: 461, distance: 48.9
click at [388, 475] on div "1" at bounding box center [412, 478] width 78 height 16
type input "1"
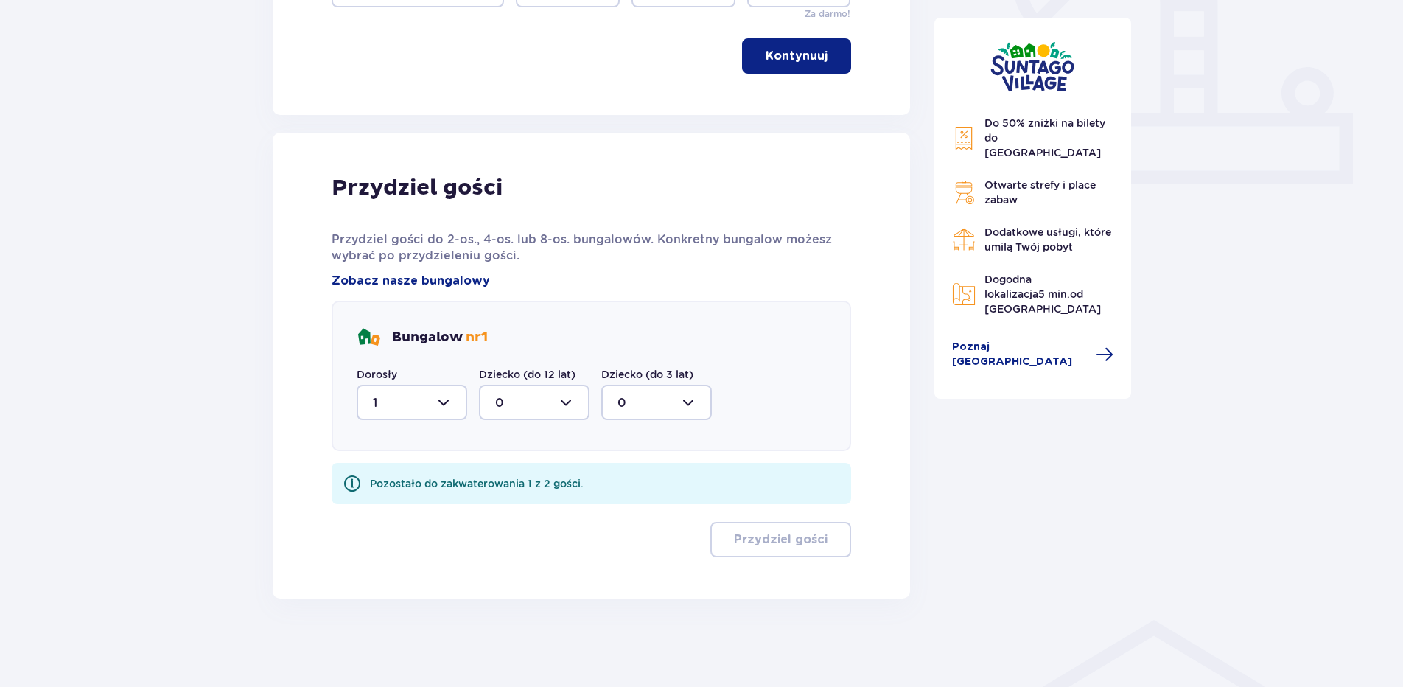
click at [564, 402] on div at bounding box center [534, 402] width 111 height 35
click at [504, 477] on div "1" at bounding box center [534, 478] width 78 height 16
type input "1"
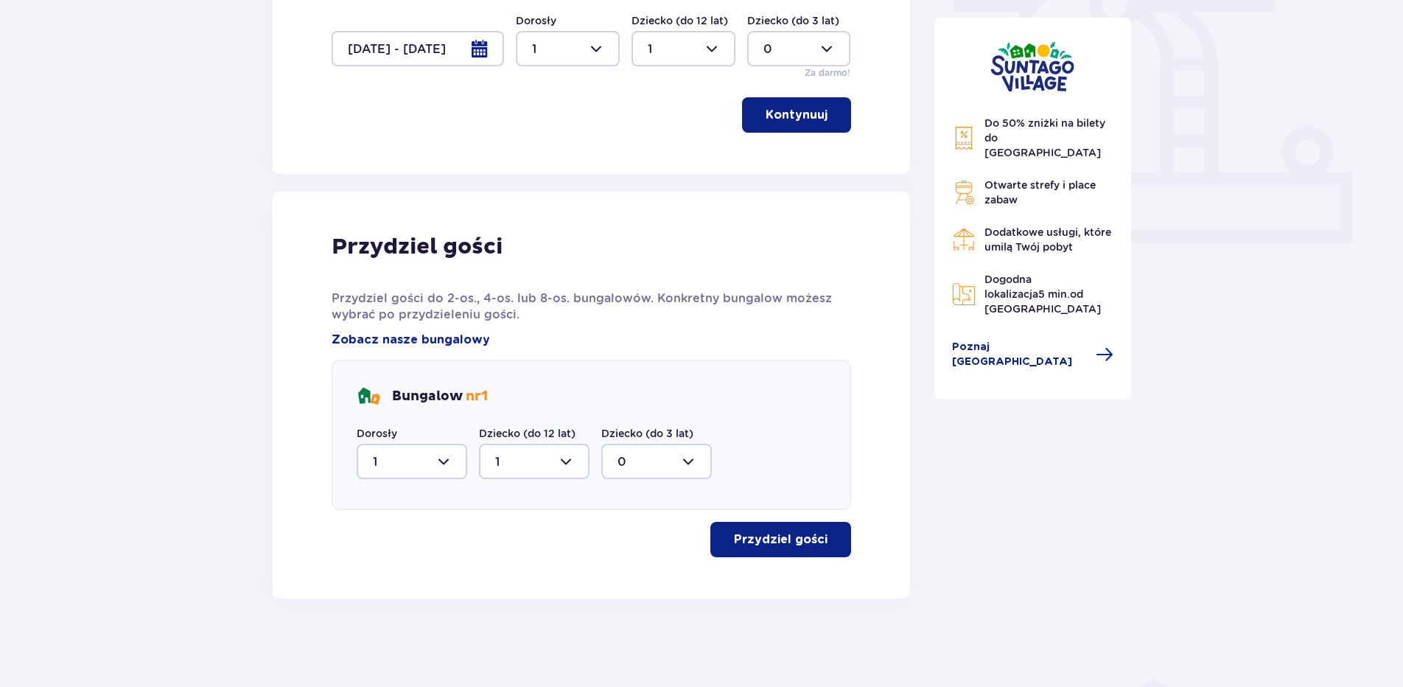
click at [799, 541] on p "Przydziel gości" at bounding box center [781, 539] width 94 height 16
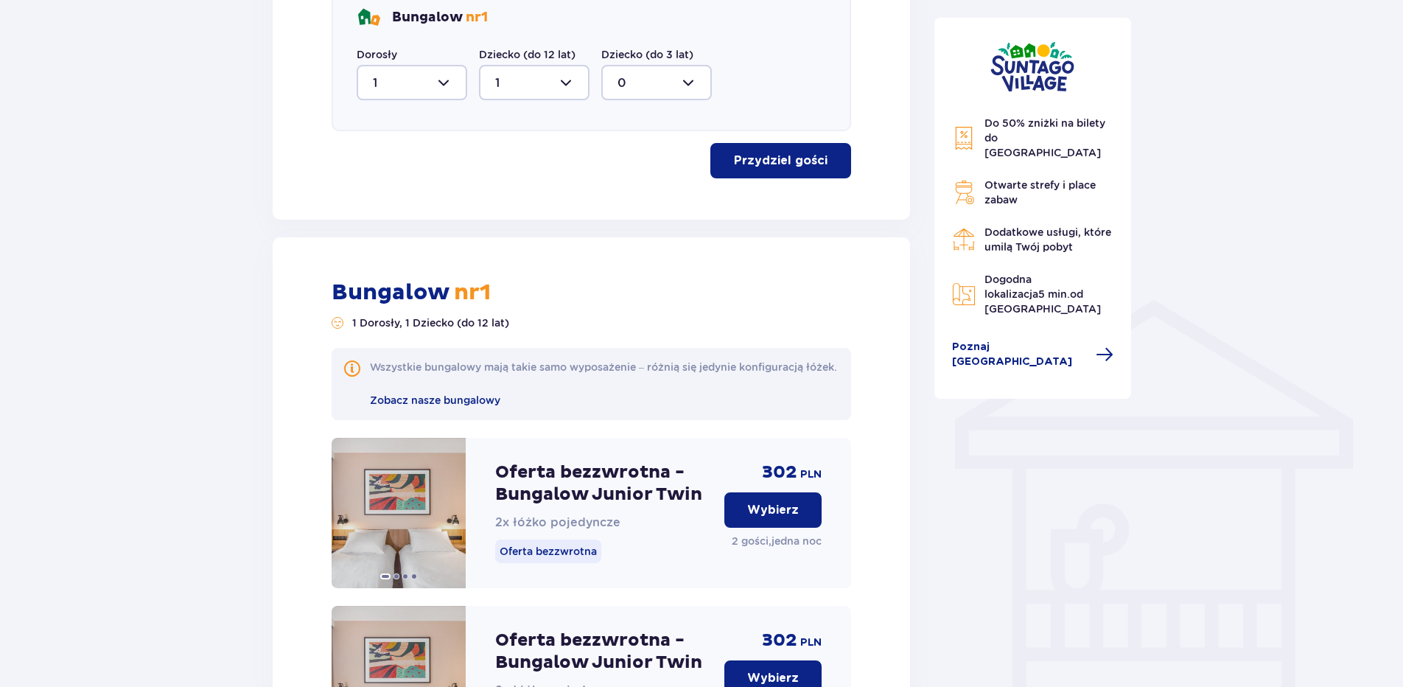
scroll to position [0, 0]
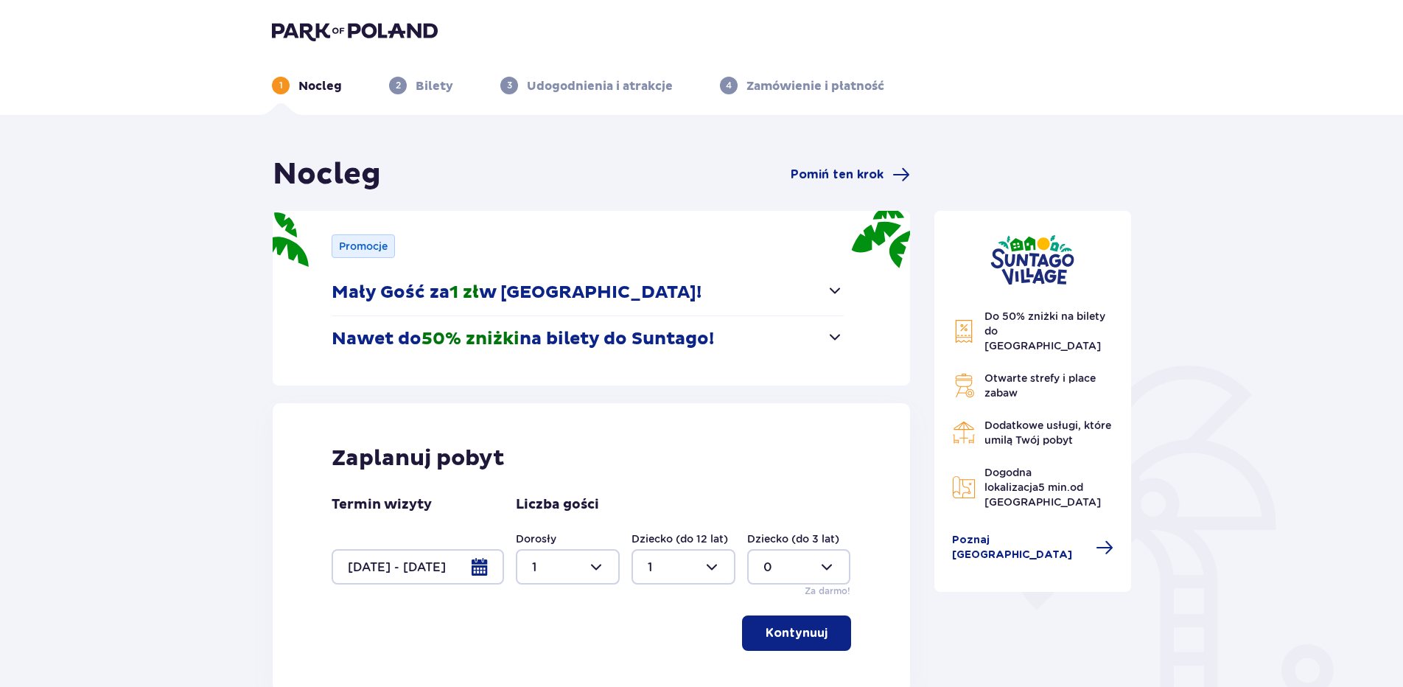
click at [841, 332] on span "button" at bounding box center [835, 337] width 18 height 18
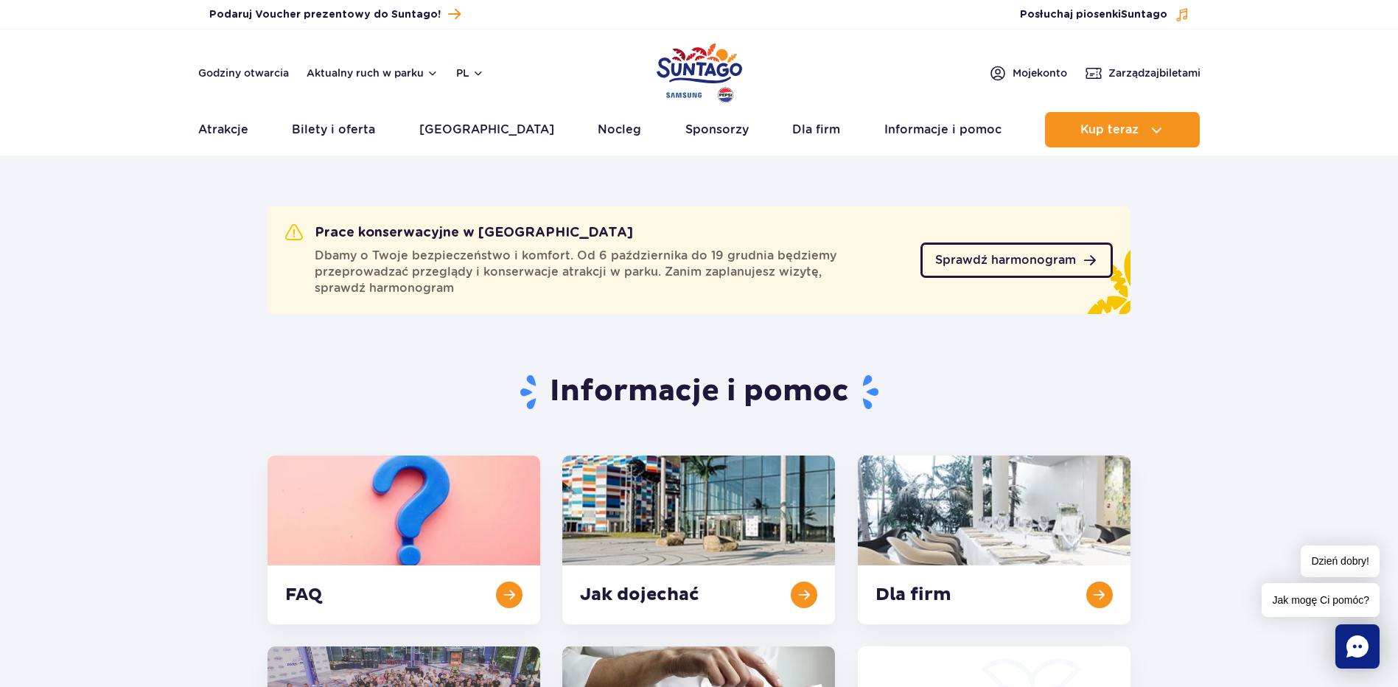
click at [992, 262] on span "Sprawdź harmonogram" at bounding box center [1005, 260] width 141 height 12
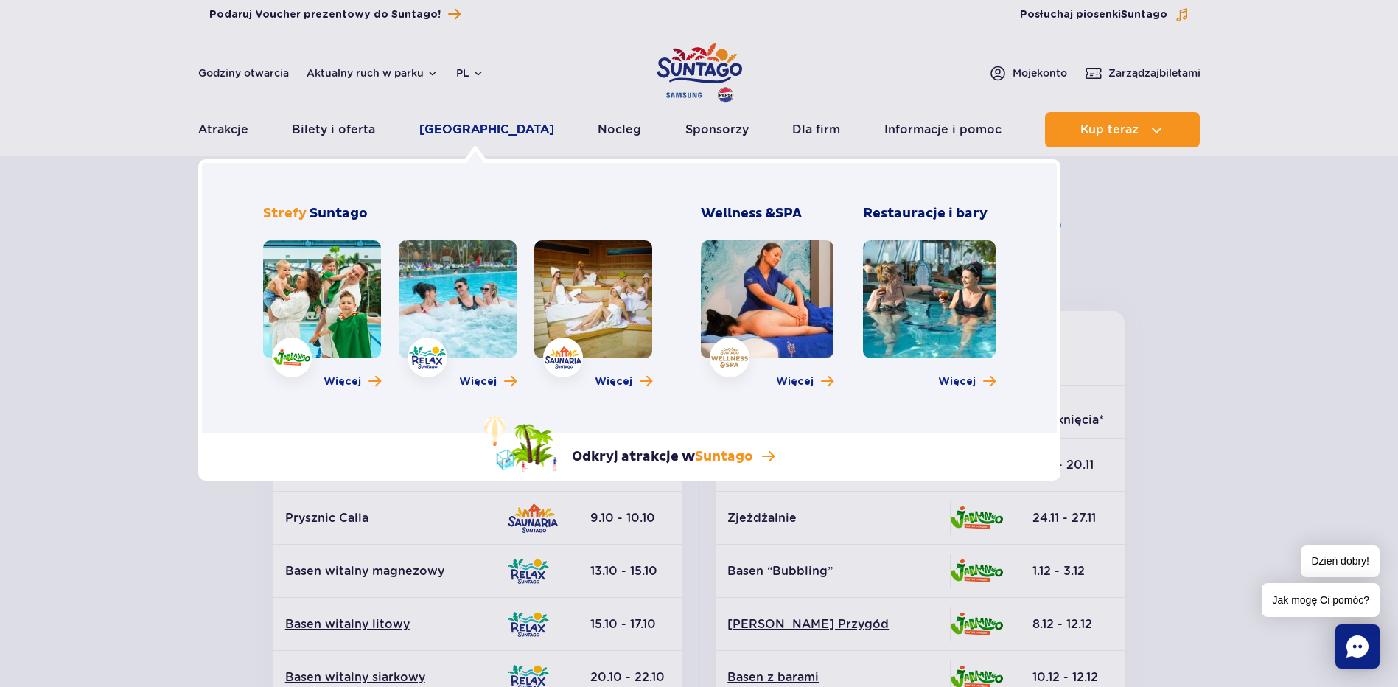
click at [476, 122] on link "[GEOGRAPHIC_DATA]" at bounding box center [486, 129] width 135 height 35
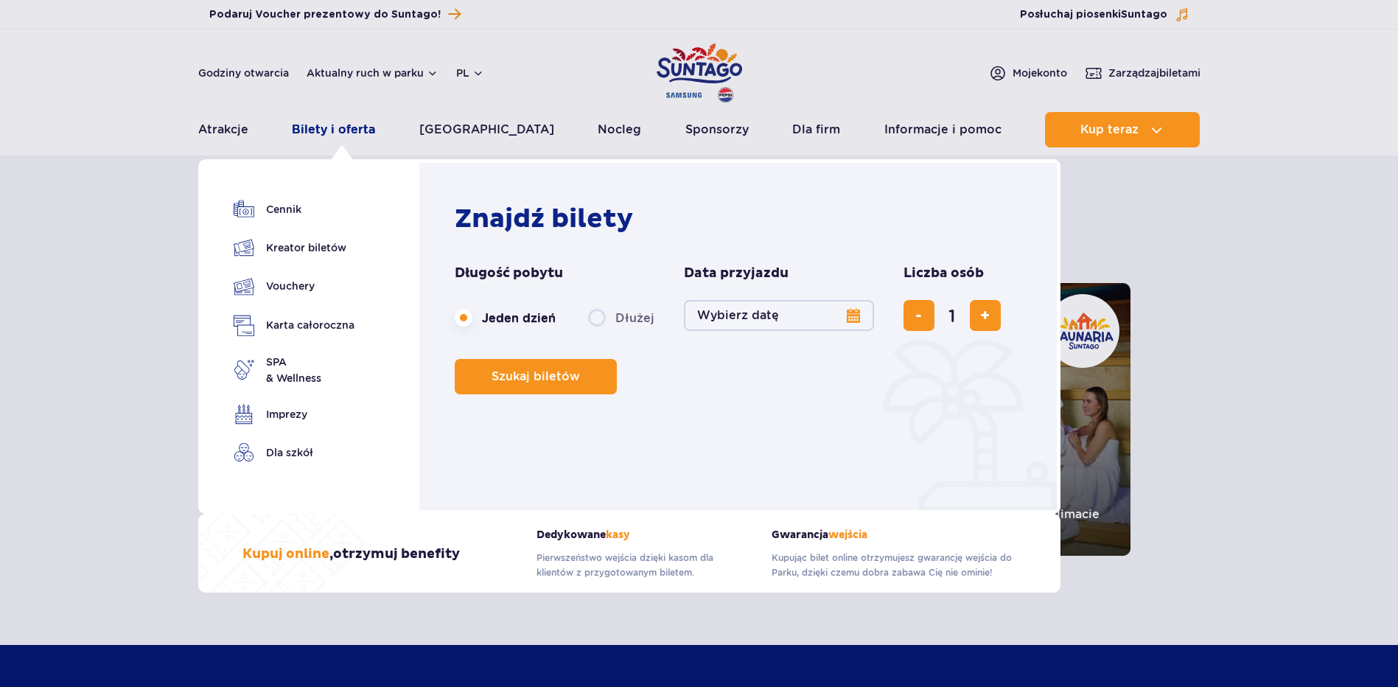
click at [344, 140] on link "Bilety i oferta" at bounding box center [333, 129] width 83 height 35
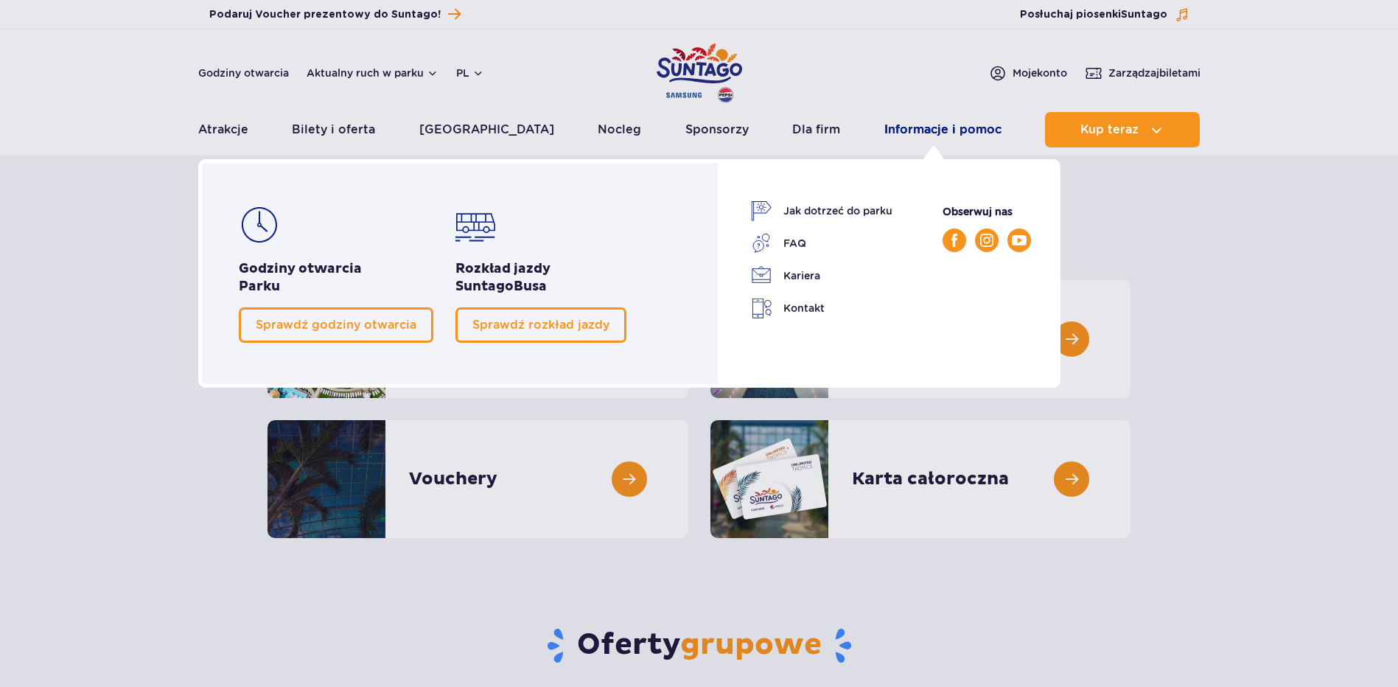
click at [906, 132] on link "Informacje i pomoc" at bounding box center [942, 129] width 117 height 35
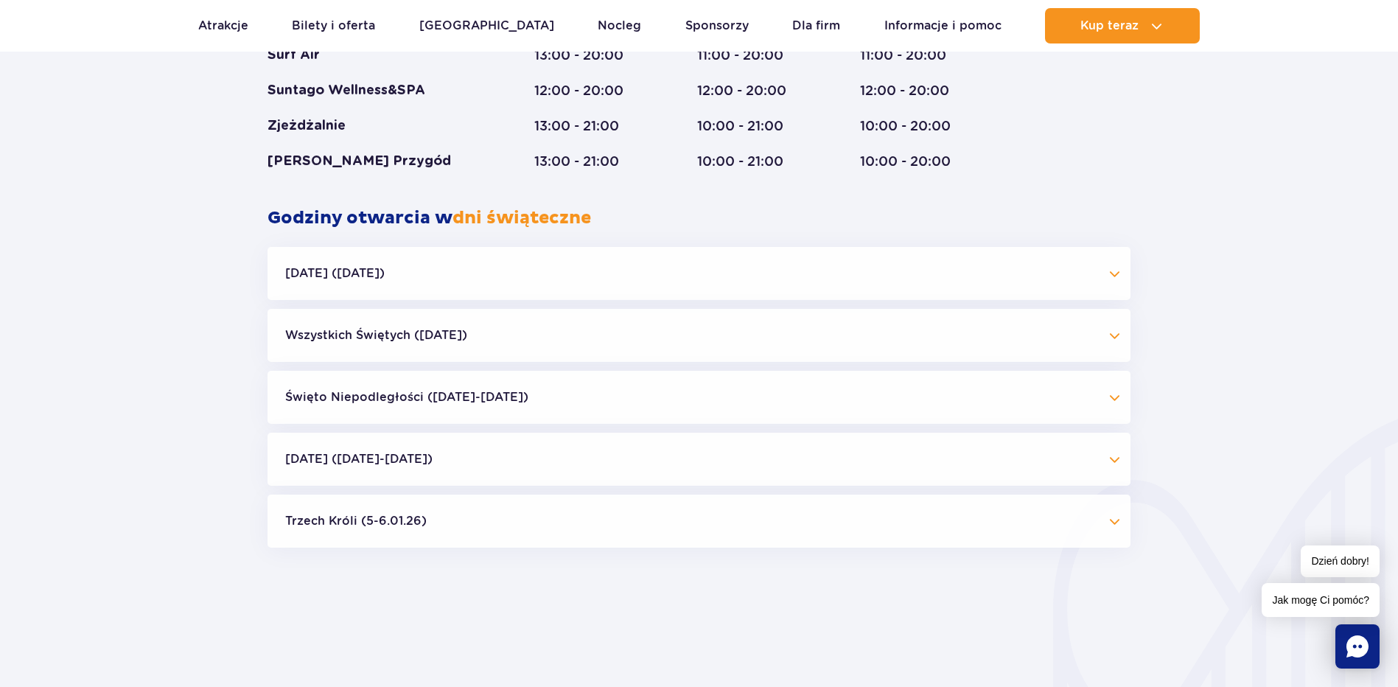
scroll to position [1326, 0]
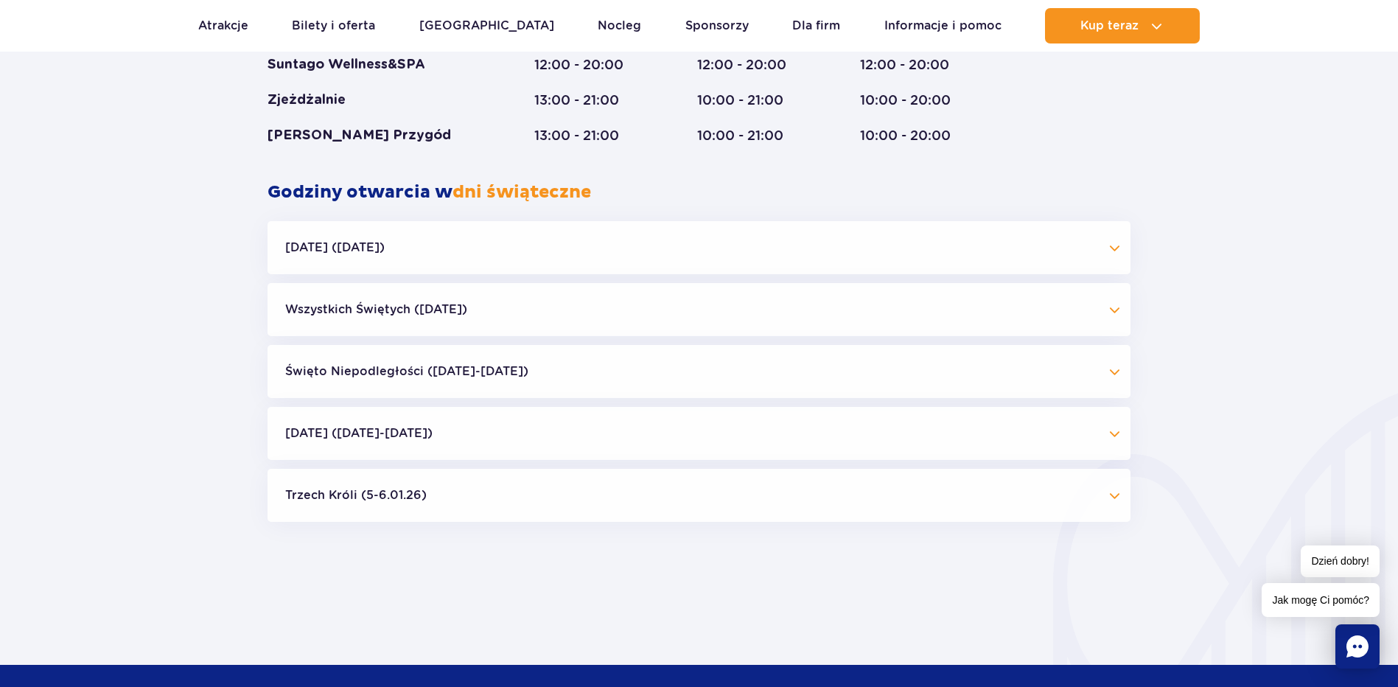
click at [440, 374] on button "Święto Niepodległości (09.11-11.11.25)" at bounding box center [698, 371] width 863 height 53
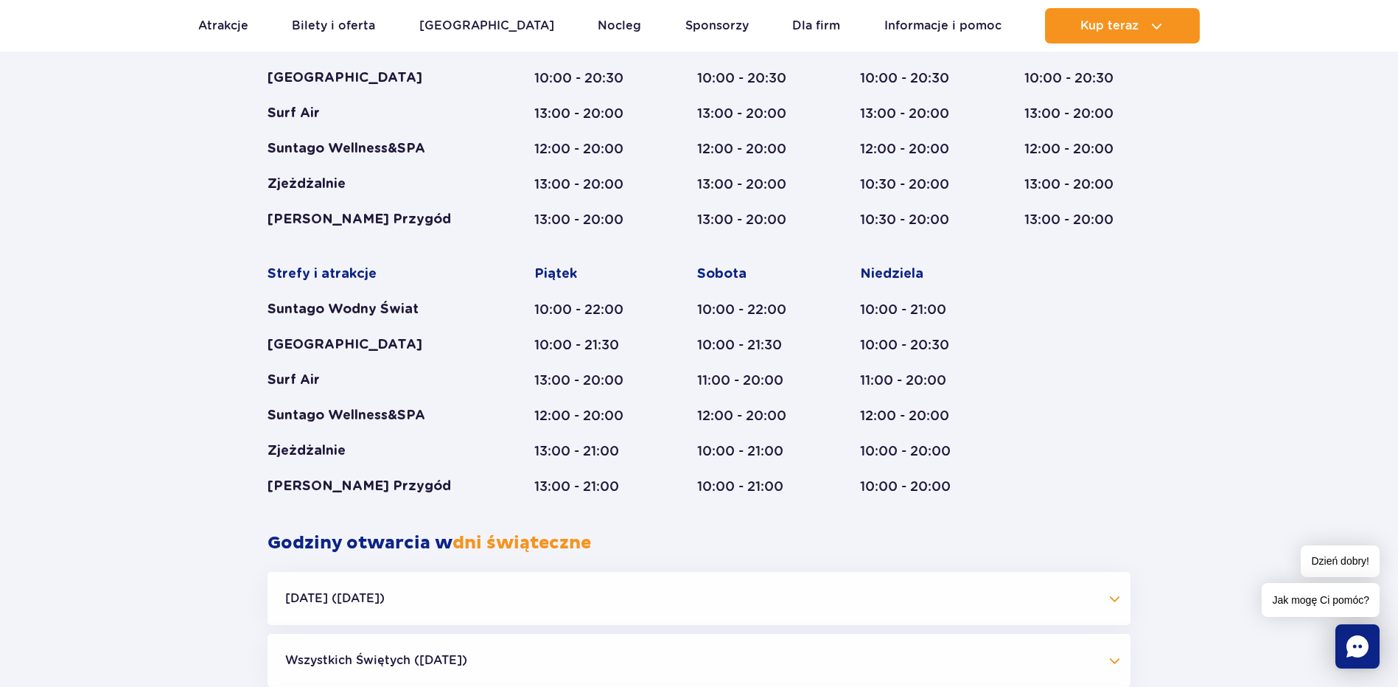
scroll to position [958, 0]
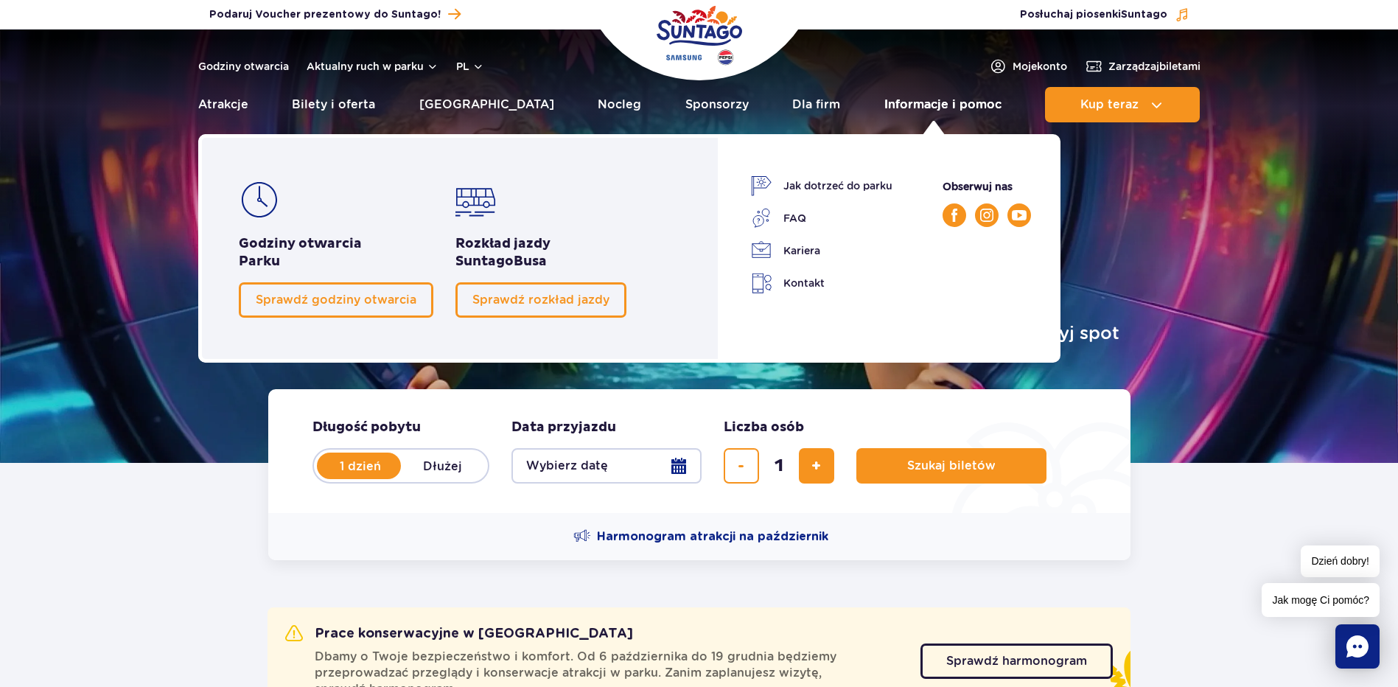
click at [929, 95] on link "Informacje i pomoc" at bounding box center [942, 104] width 117 height 35
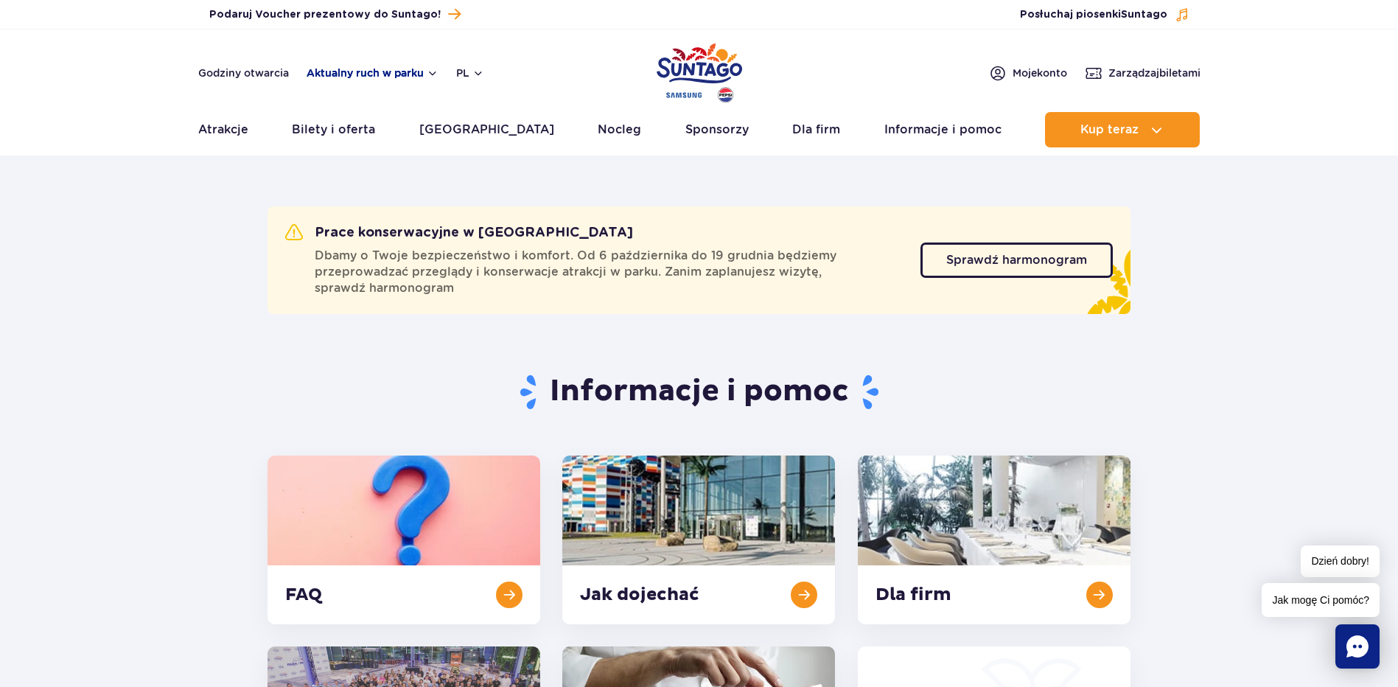
click at [396, 76] on button "Aktualny ruch w parku" at bounding box center [373, 73] width 132 height 12
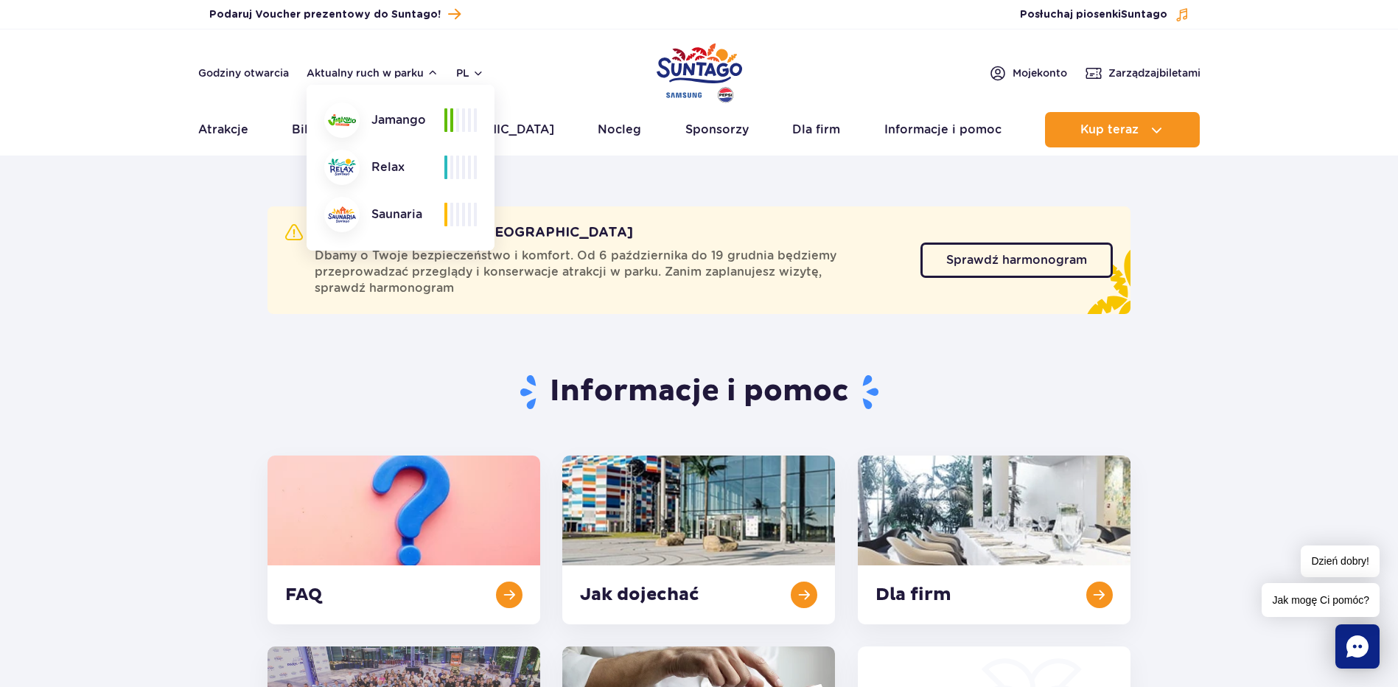
click at [1275, 342] on section "Informacje i pomoc FAQ Jak dojechać Dla firm [GEOGRAPHIC_DATA] Kontakt Obserwuj…" at bounding box center [699, 575] width 1398 height 477
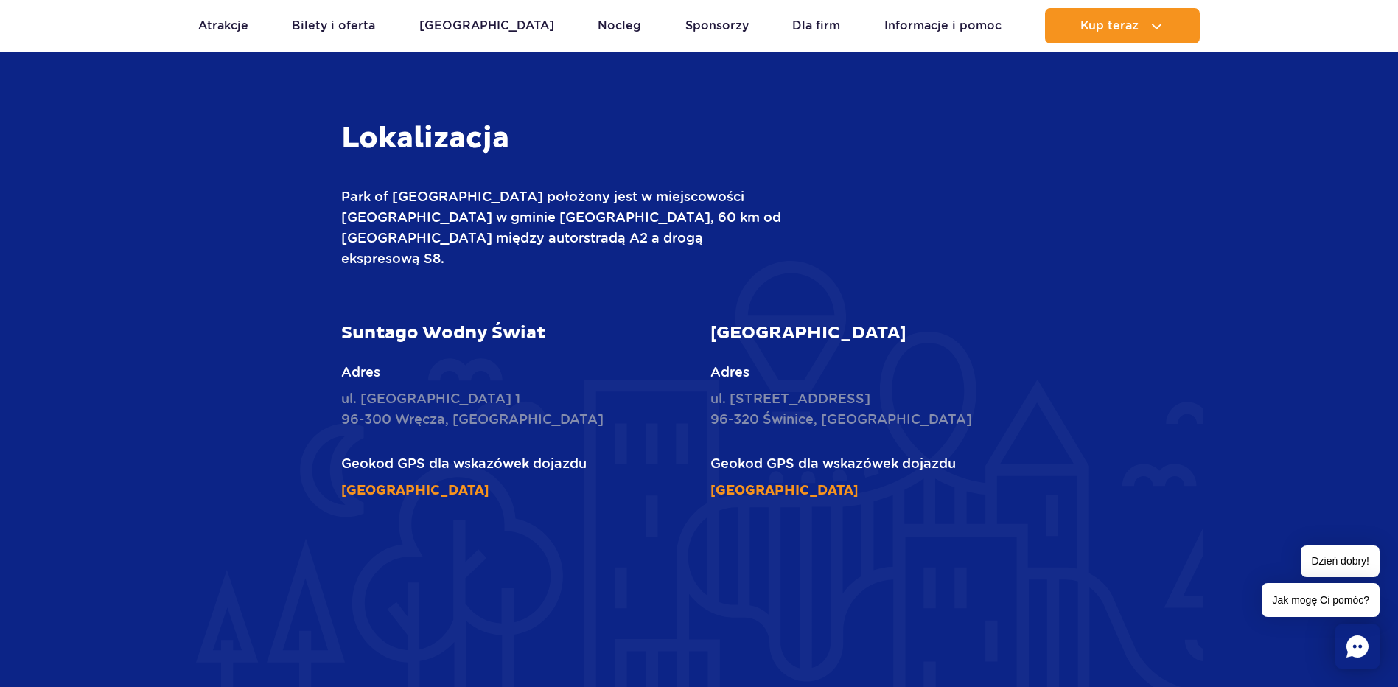
scroll to position [1842, 0]
